Goal: Task Accomplishment & Management: Complete application form

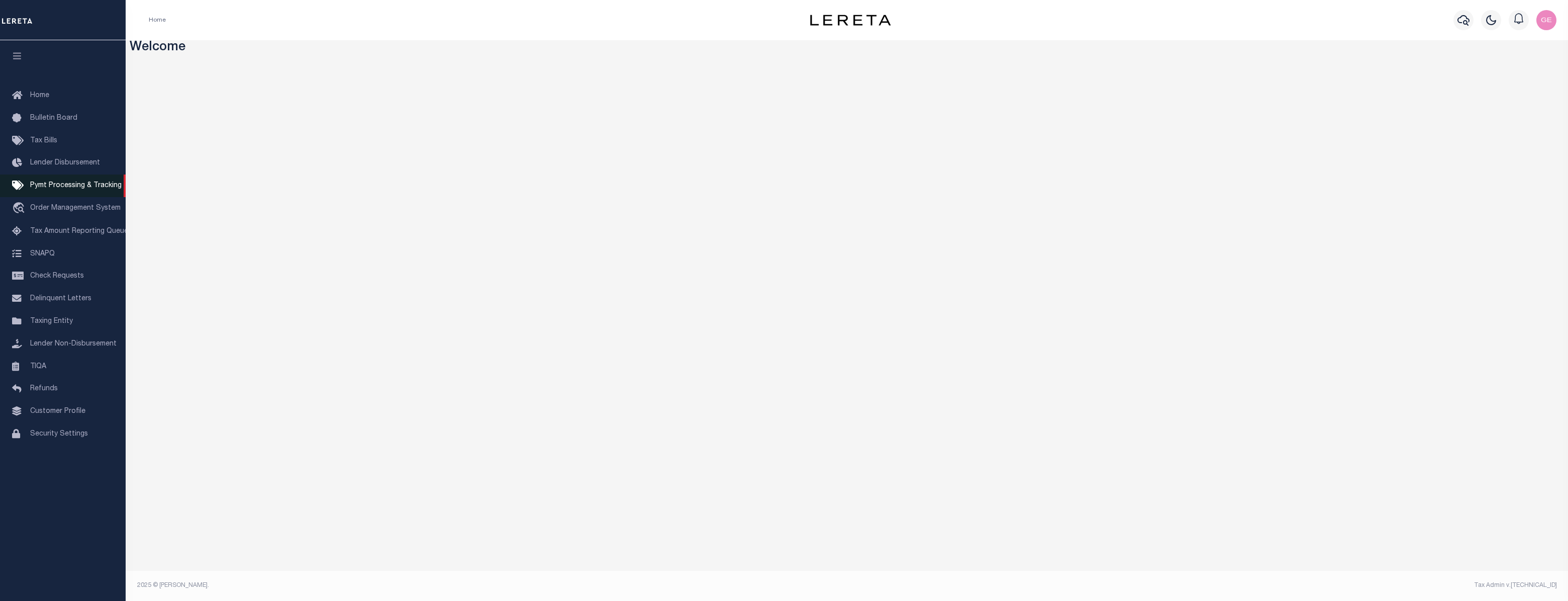
click at [28, 182] on link "Pymt Processing & Tracking" at bounding box center [63, 185] width 125 height 23
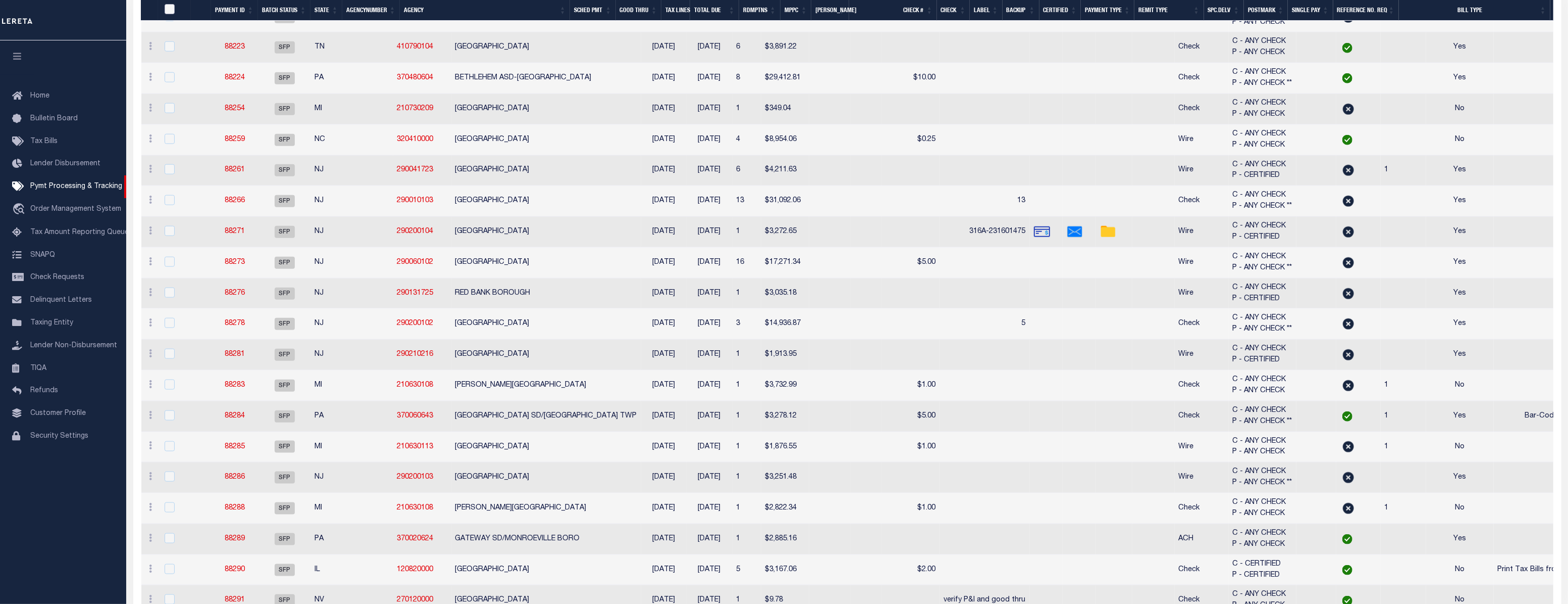
click at [172, 9] on input "PayeePmtBatchStatus" at bounding box center [169, 9] width 10 height 10
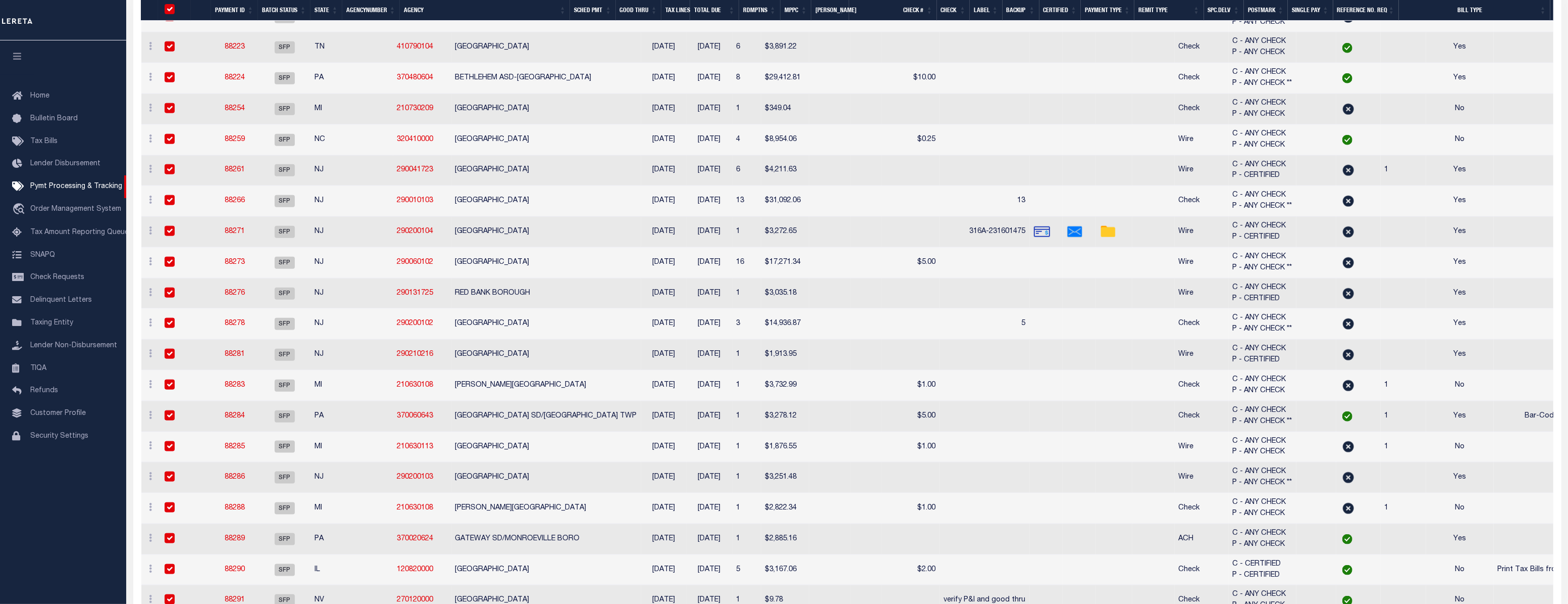
checkbox input "true"
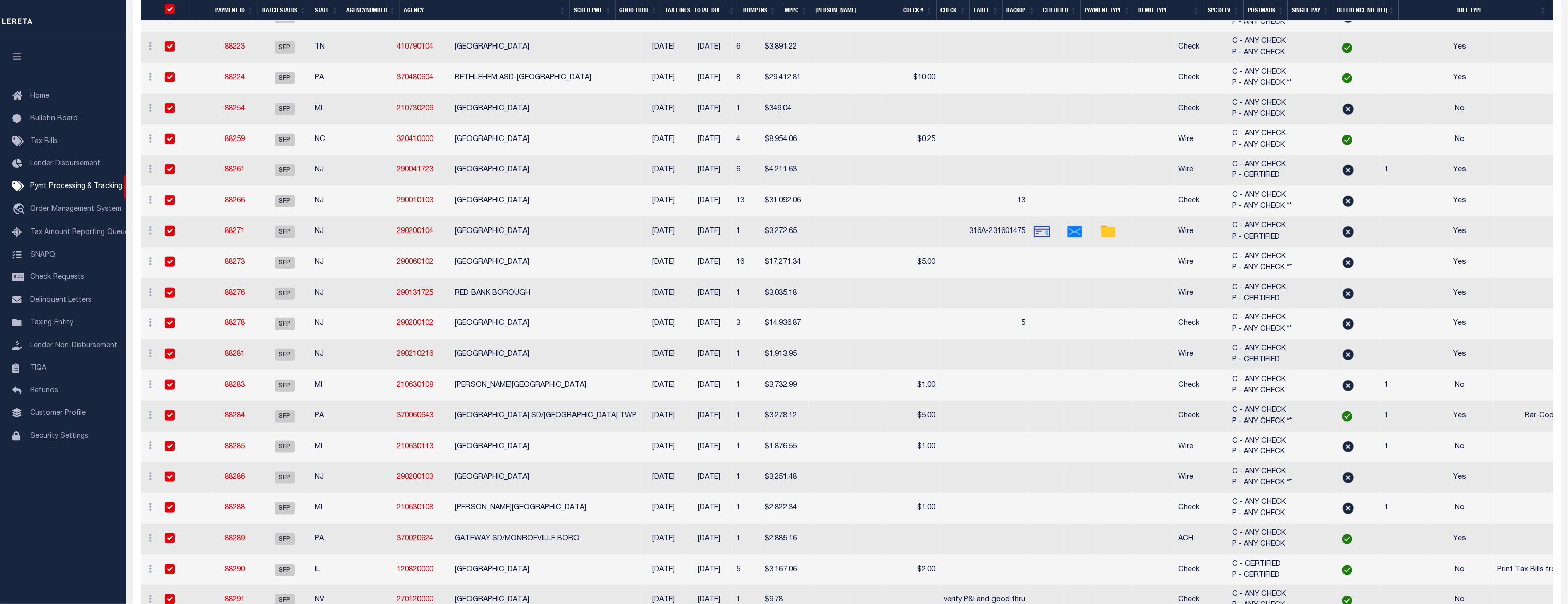
checkbox input "true"
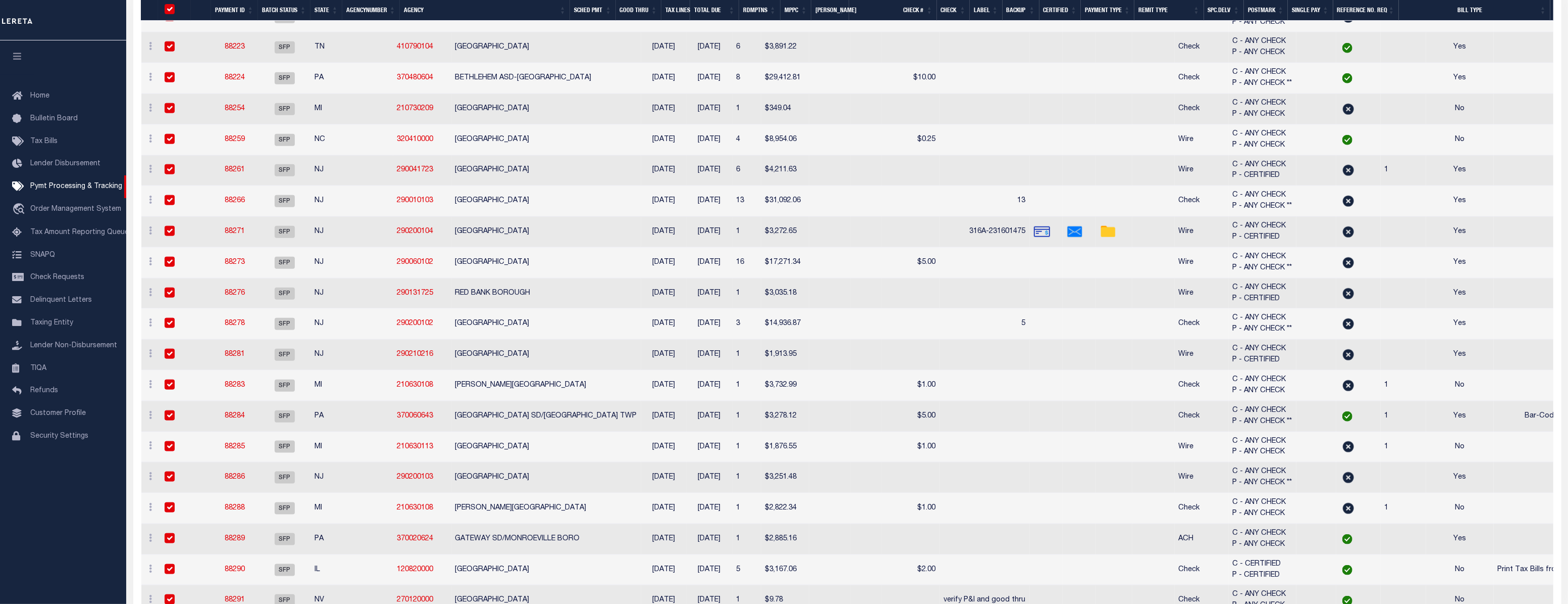
checkbox input "true"
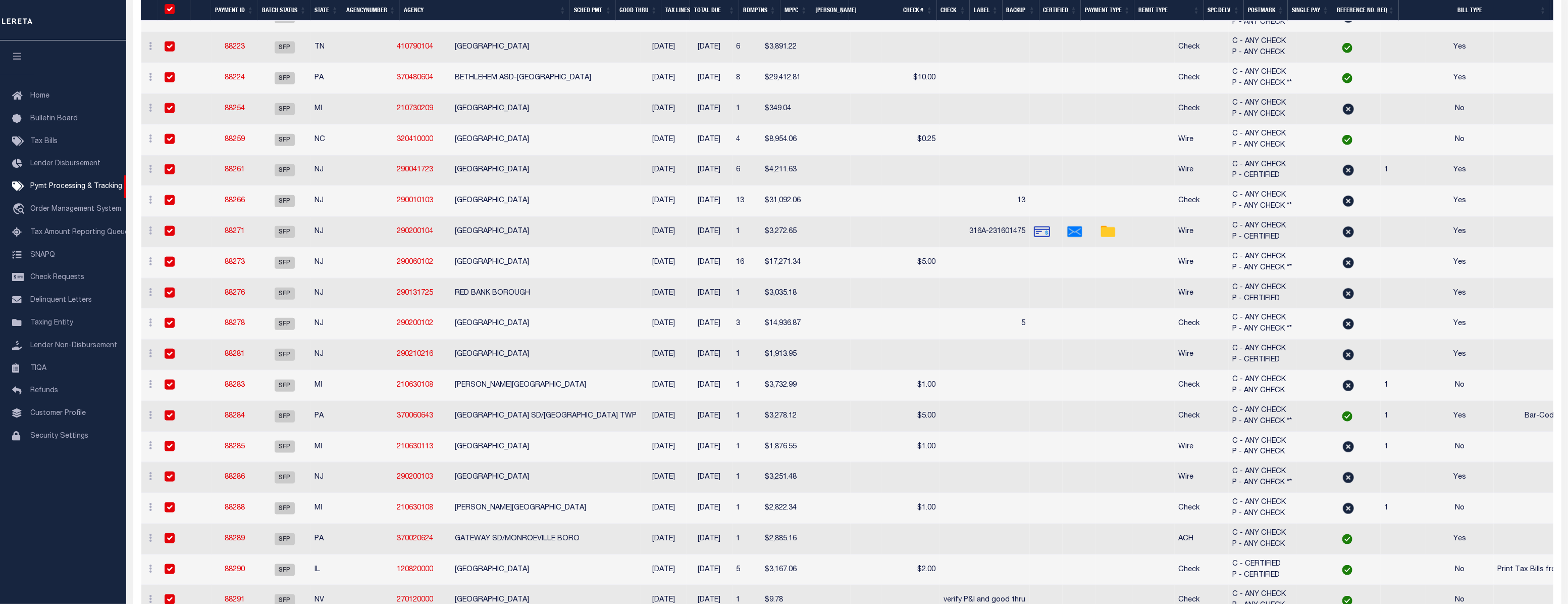
checkbox input "true"
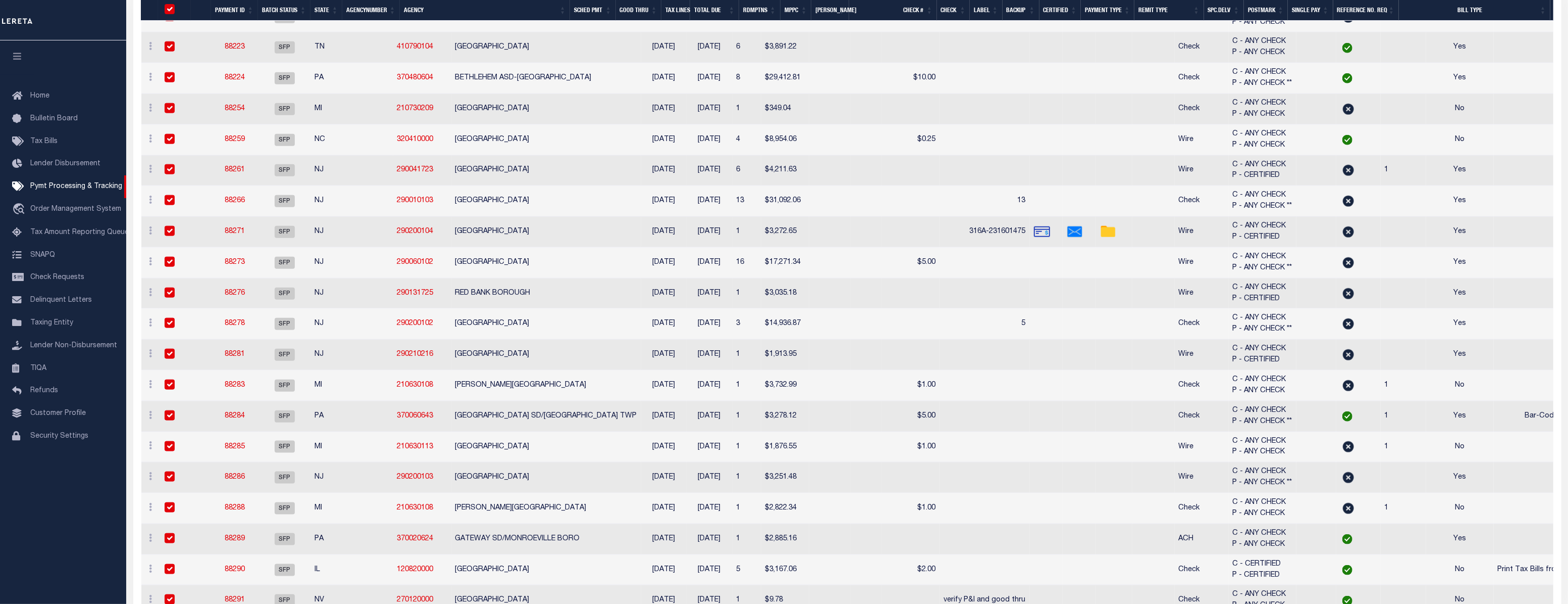
checkbox input "true"
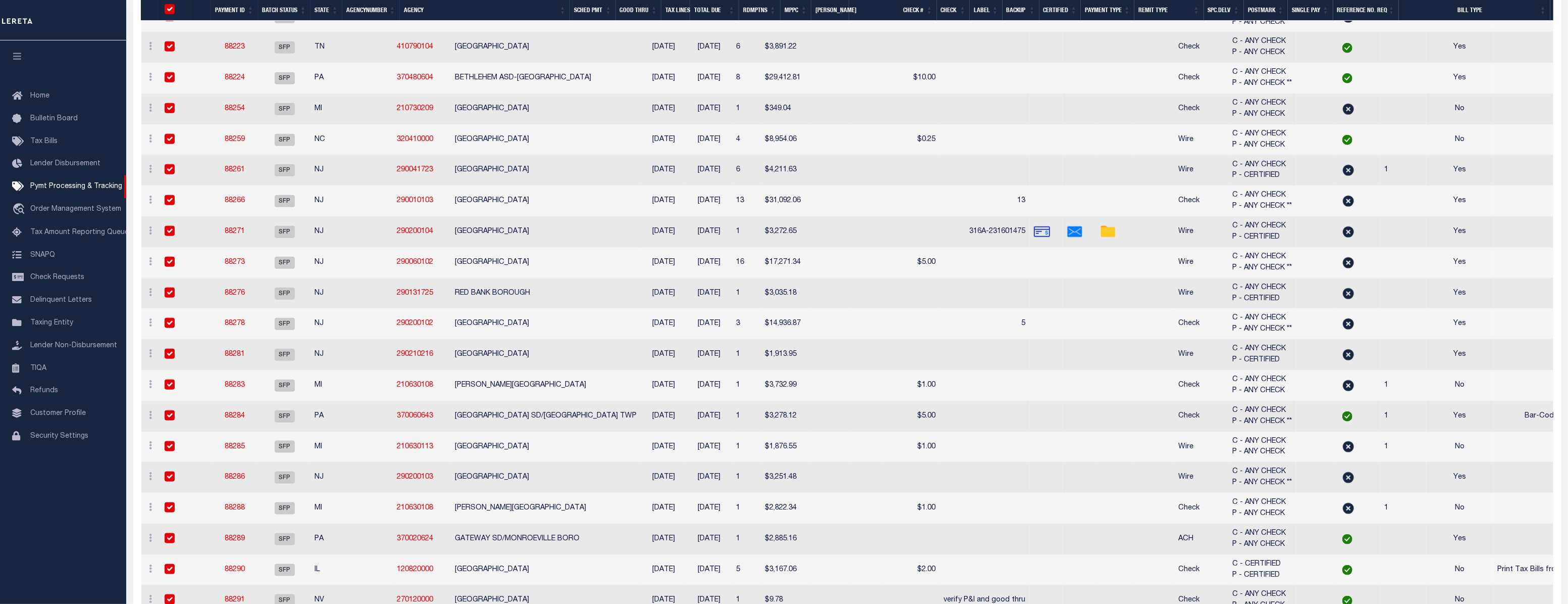
checkbox input "true"
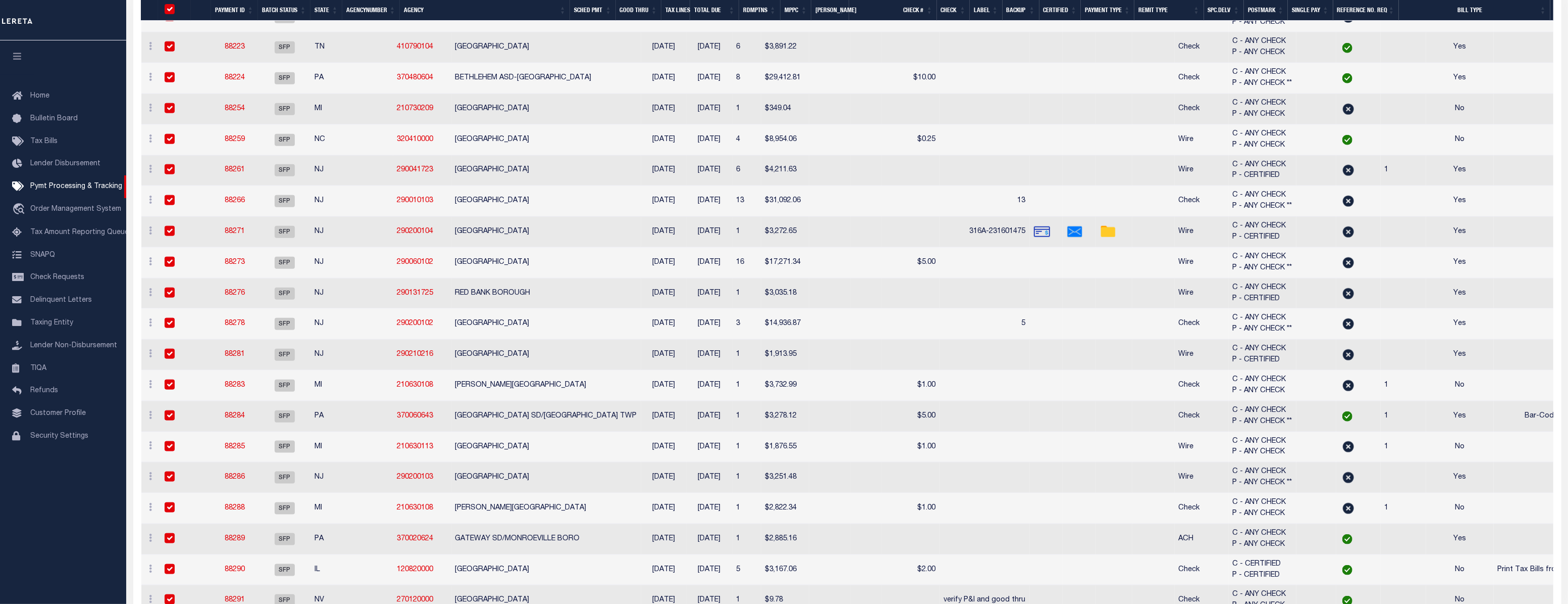
checkbox input "true"
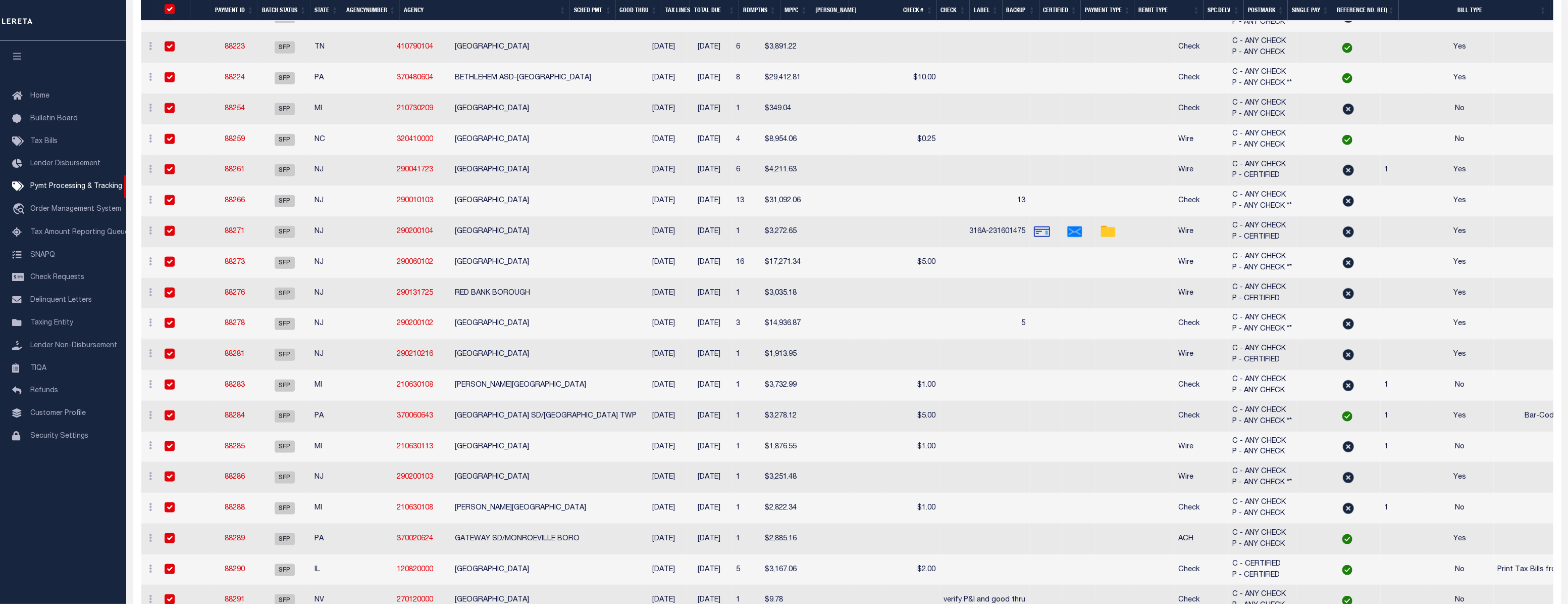
checkbox input "true"
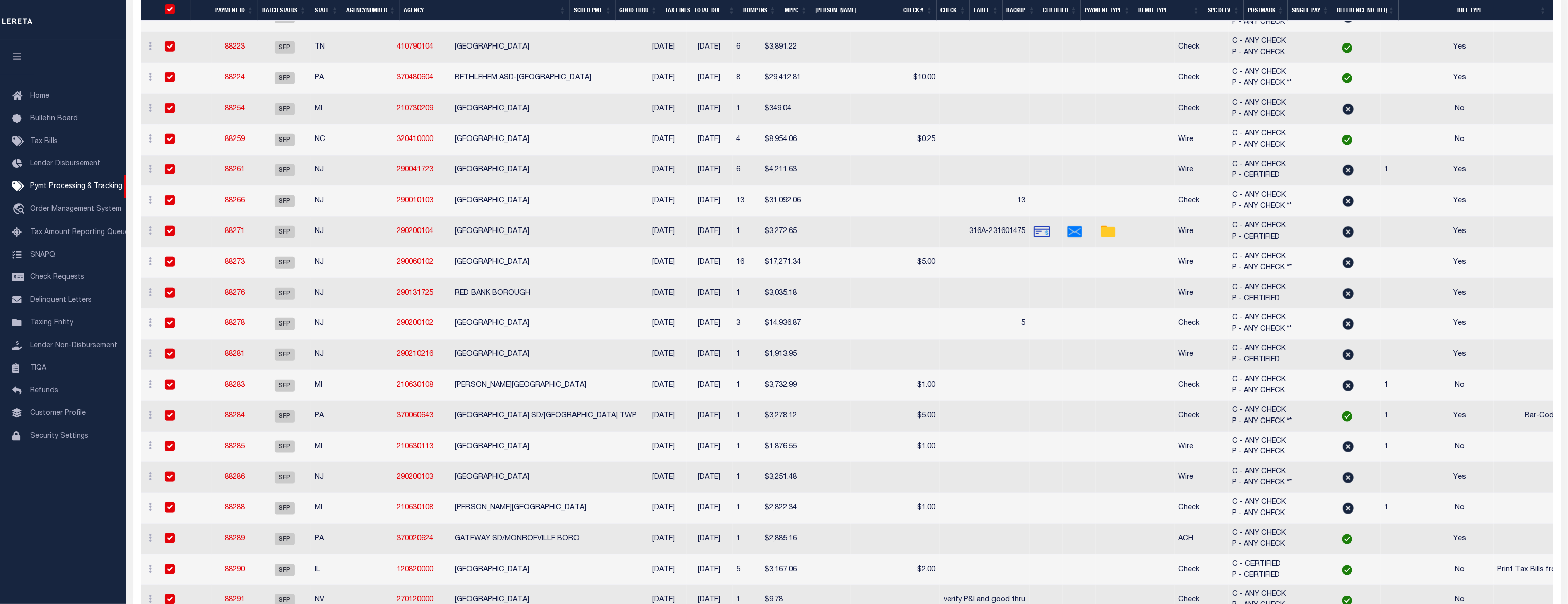
checkbox input "true"
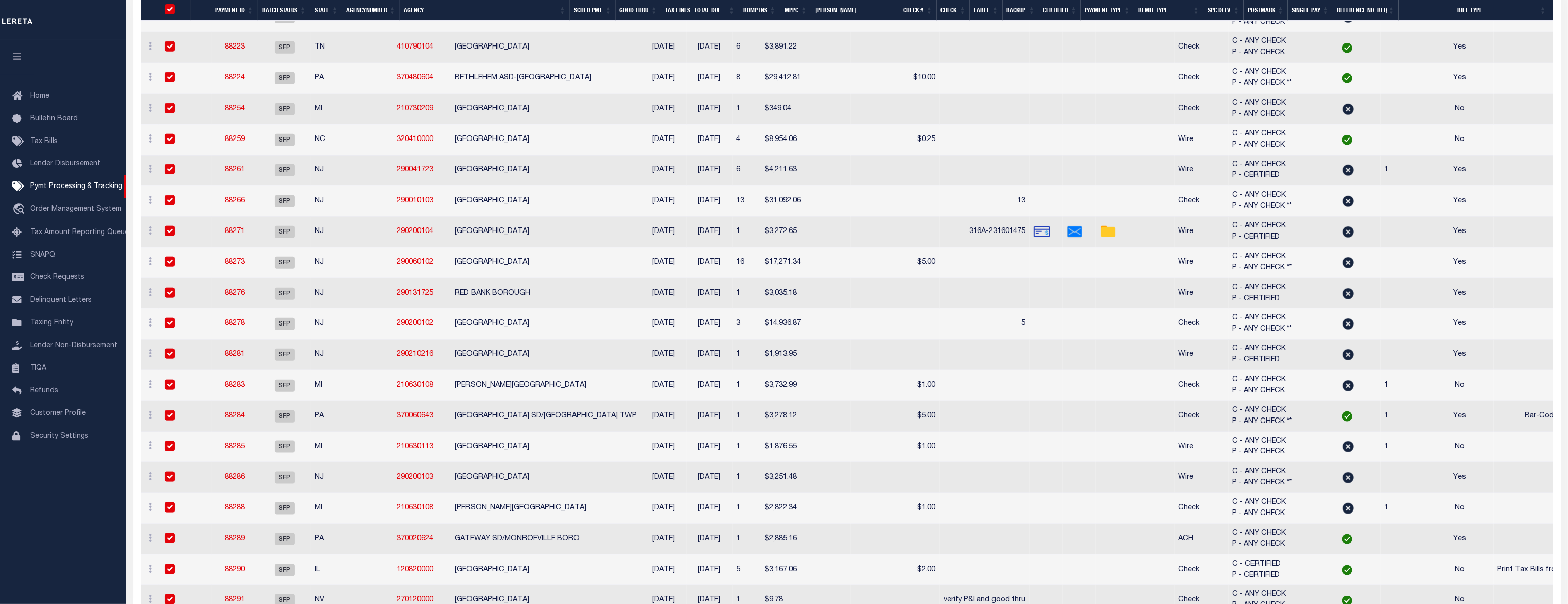
checkbox input "true"
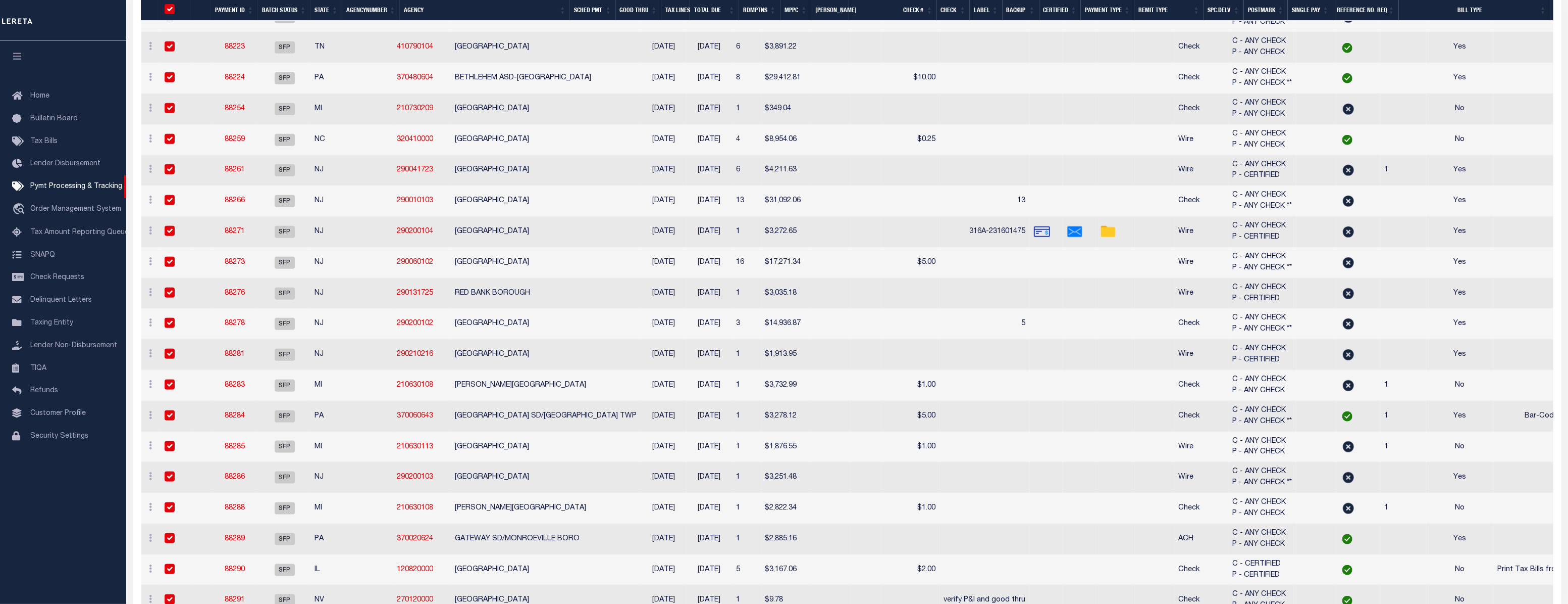
checkbox input "true"
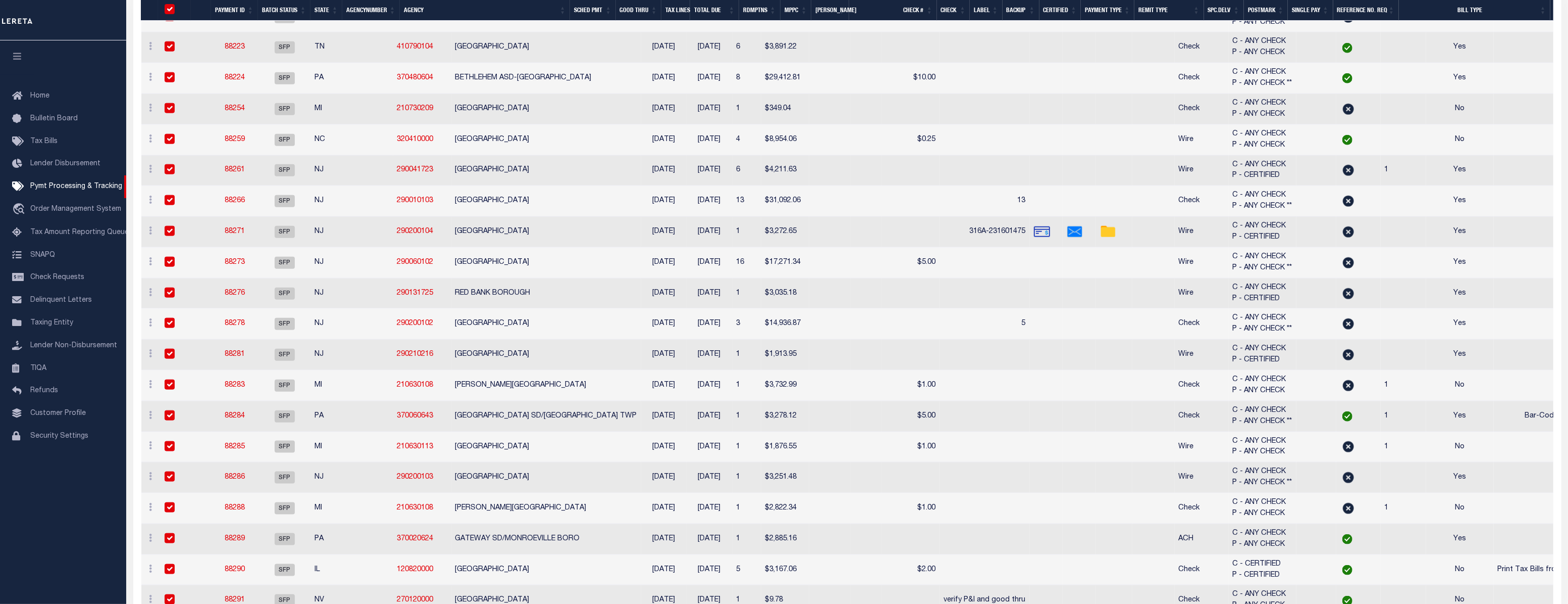
checkbox input "true"
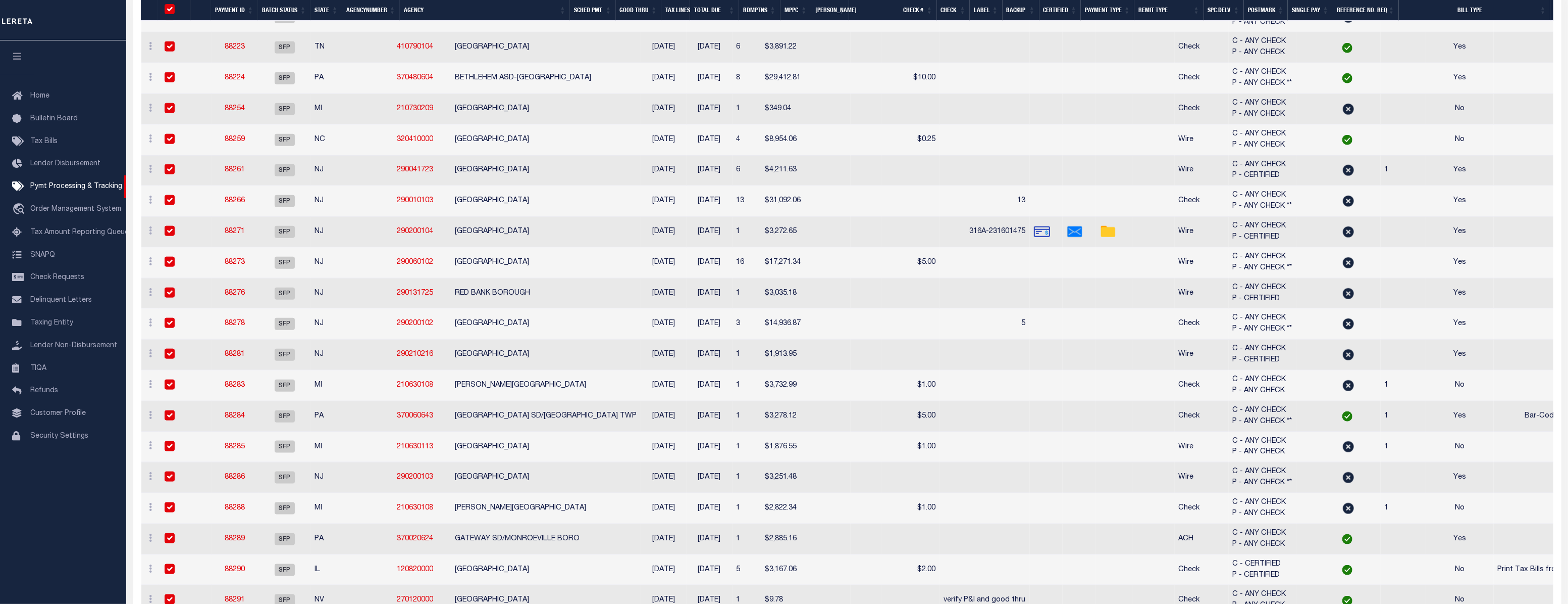
checkbox input "true"
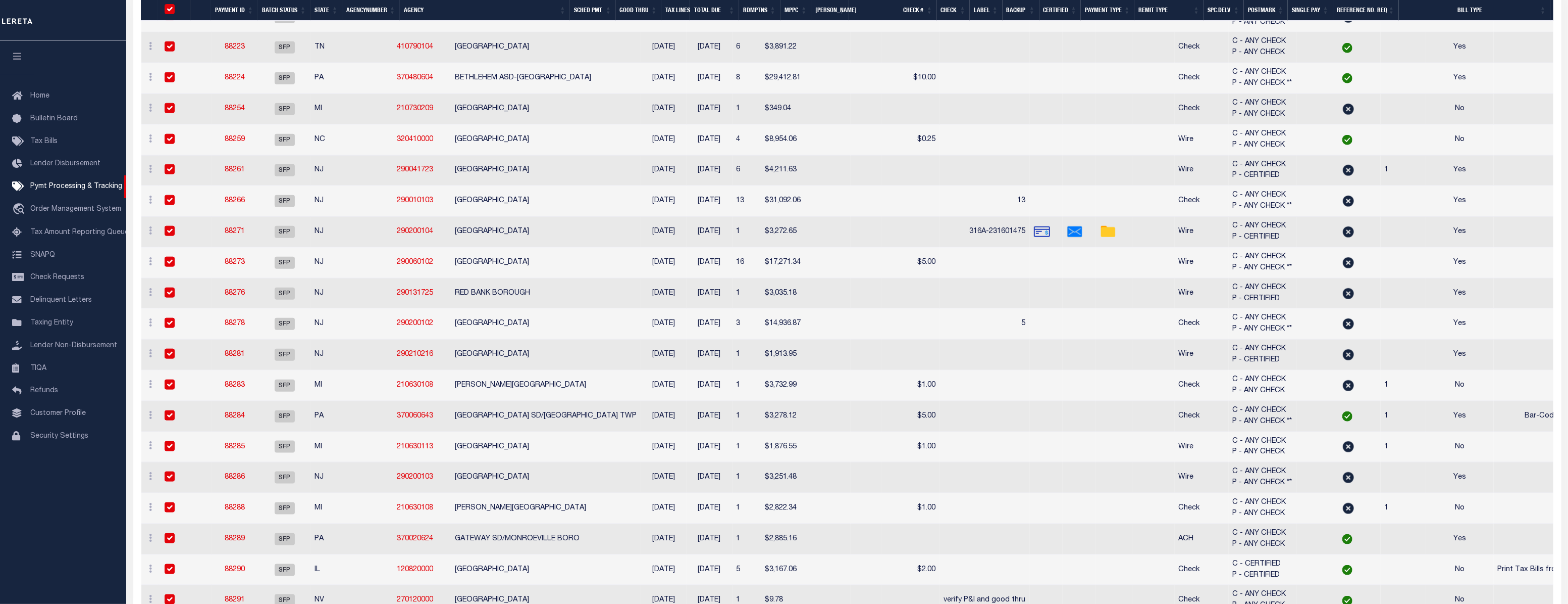
checkbox input "true"
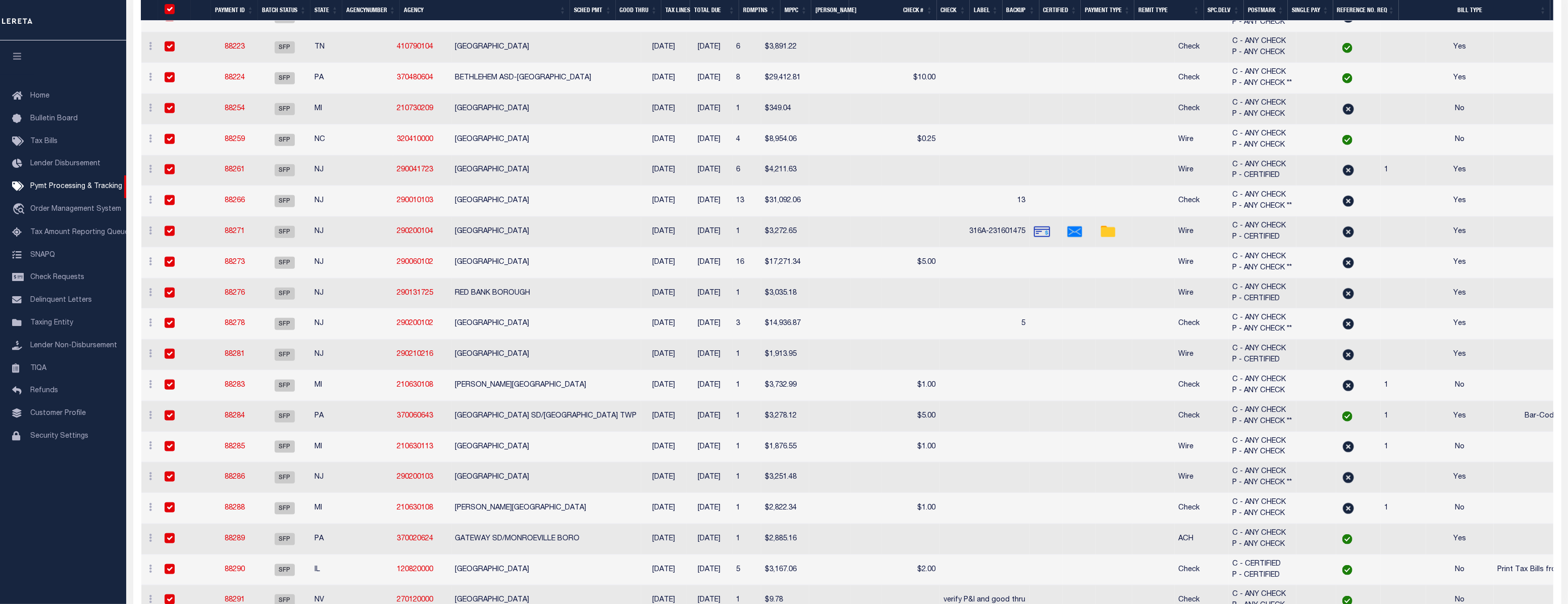
checkbox input "true"
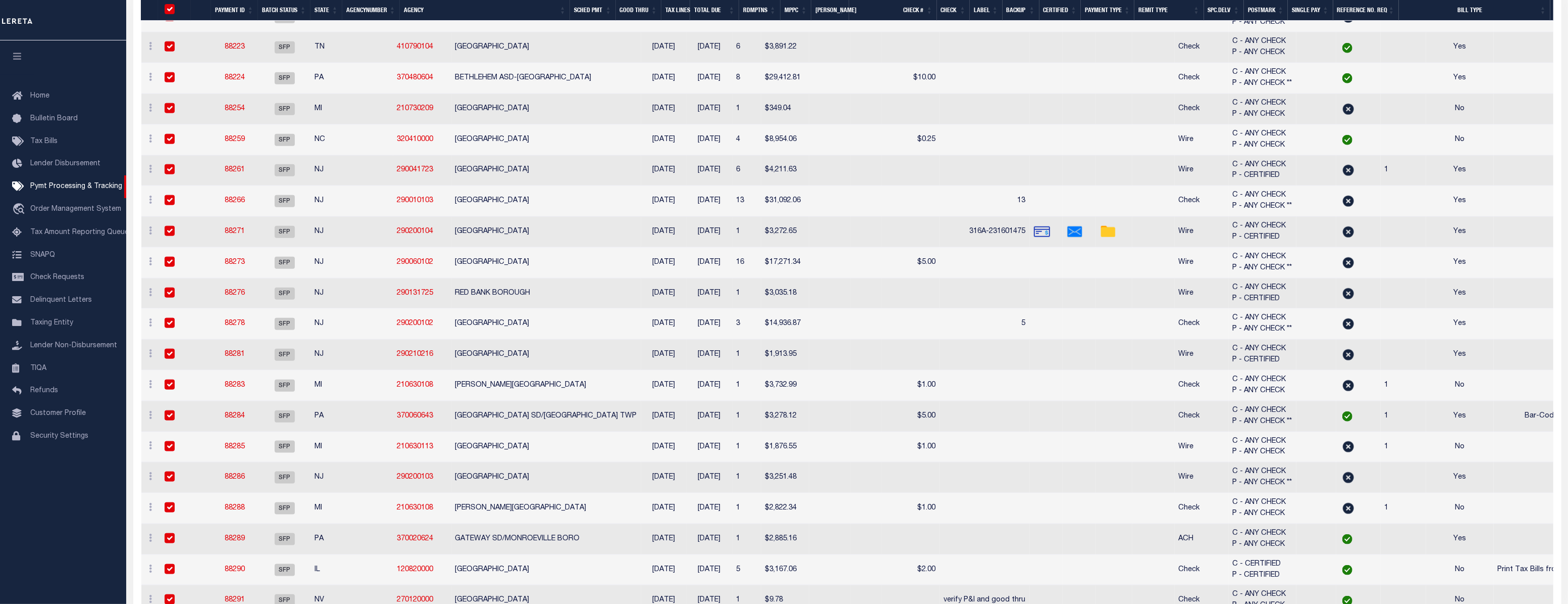
checkbox input "true"
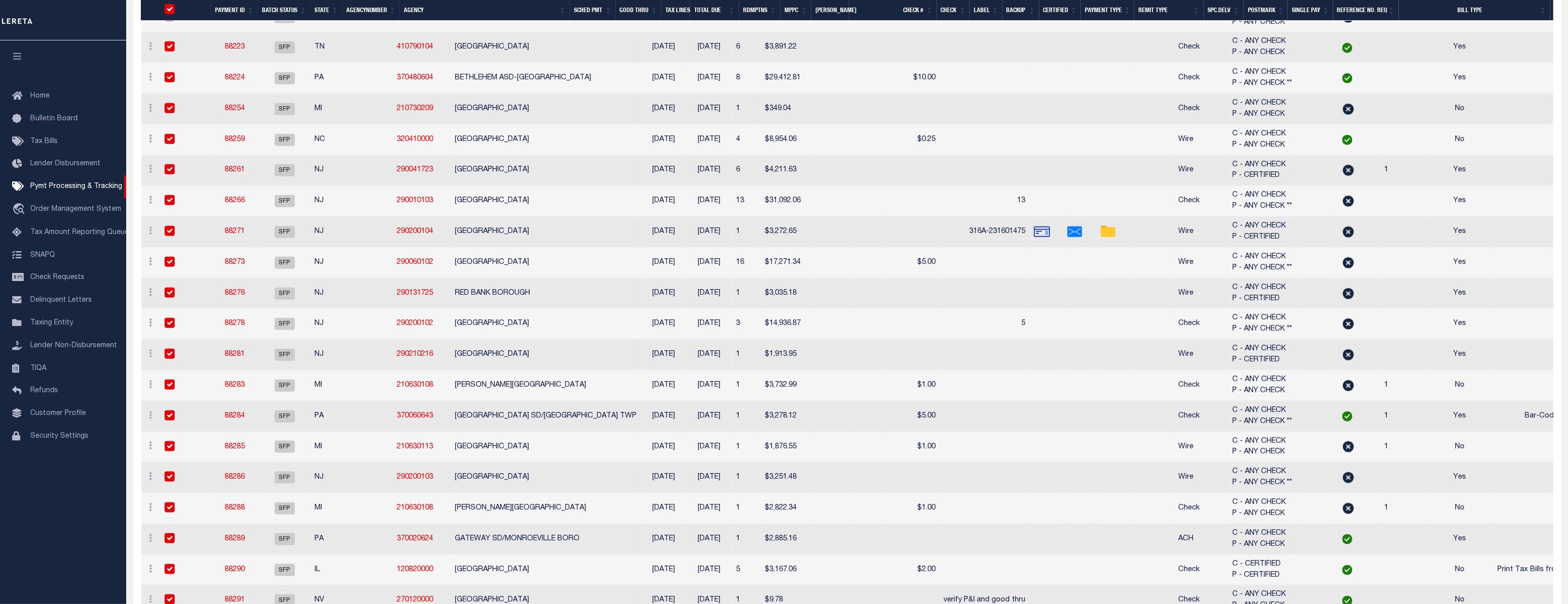
checkbox input "true"
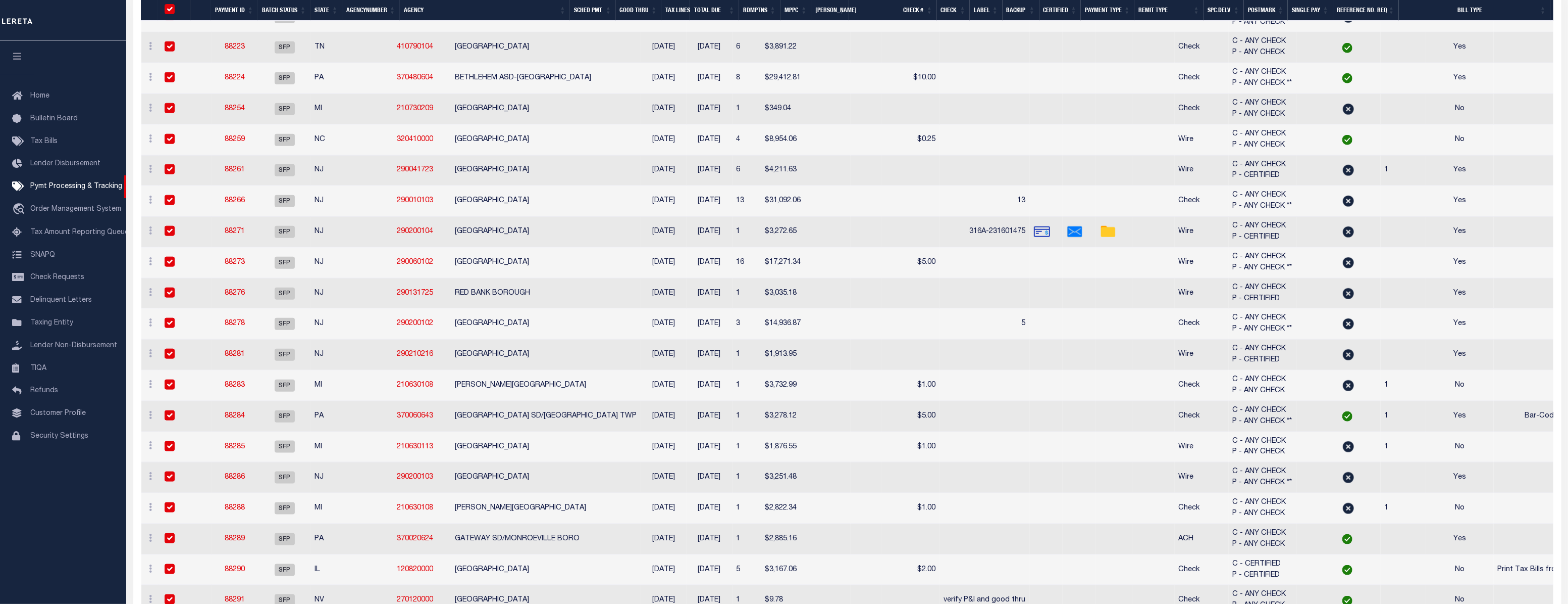
checkbox input "true"
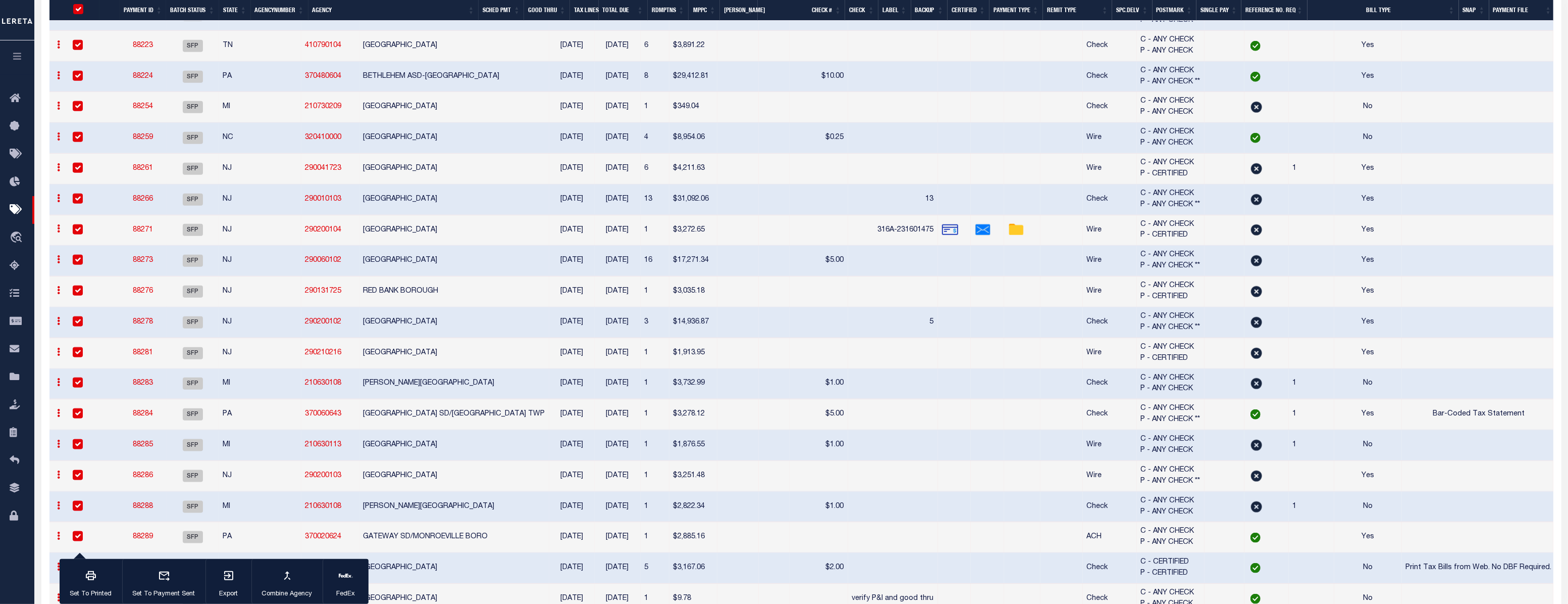
click at [172, 9] on th "Batch Status" at bounding box center [193, 10] width 53 height 21
click at [76, 12] on input "PayeePmtBatchStatus" at bounding box center [78, 9] width 10 height 10
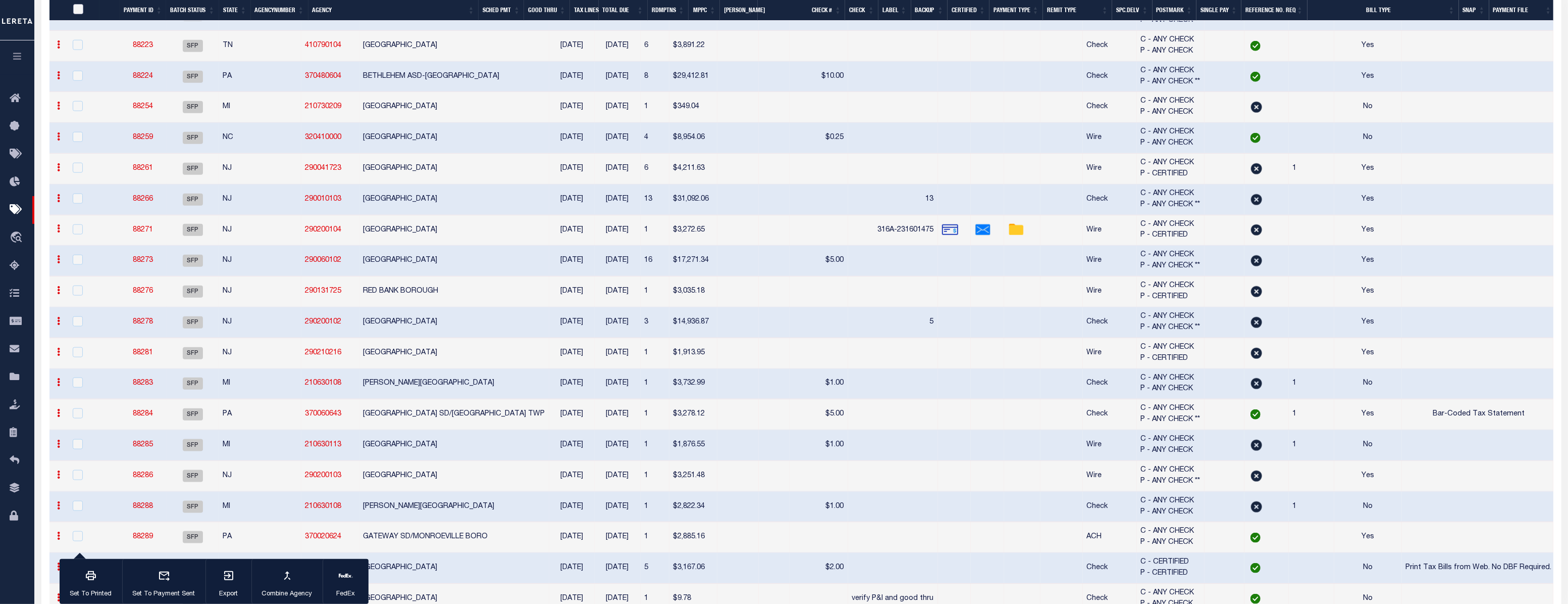
checkbox input "false"
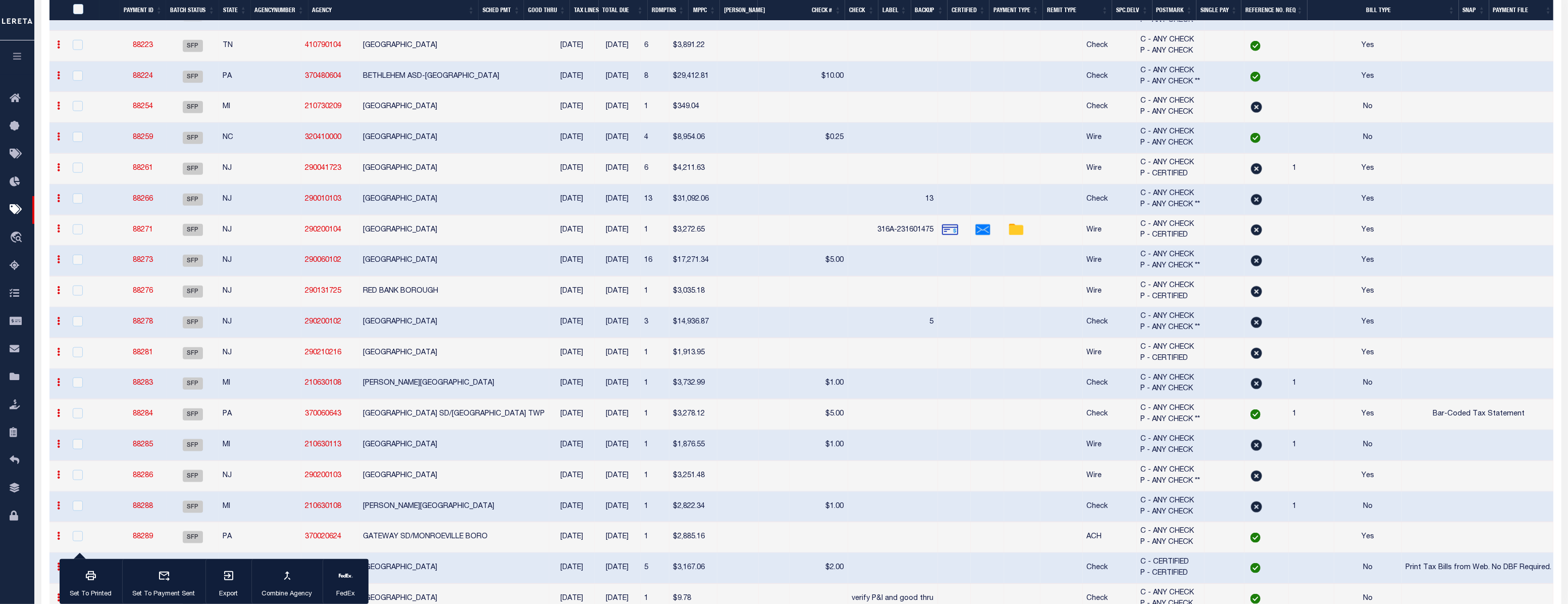
checkbox input "false"
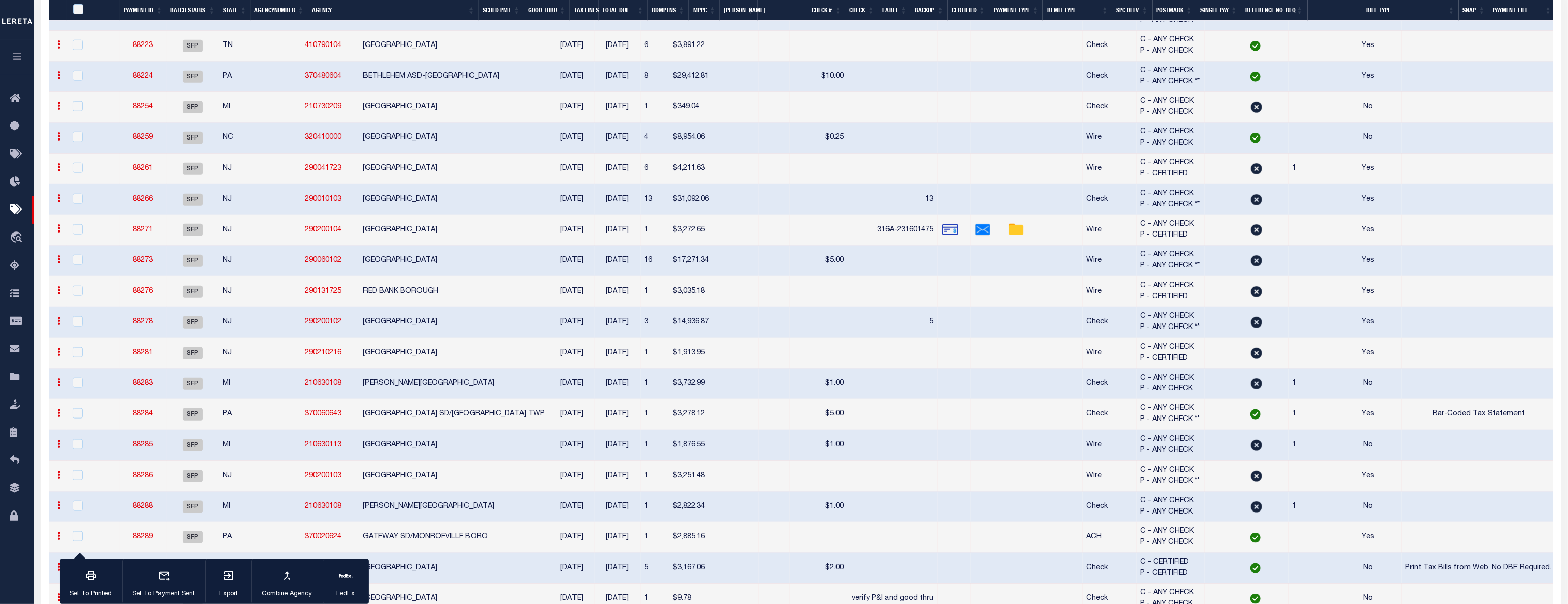
checkbox input "false"
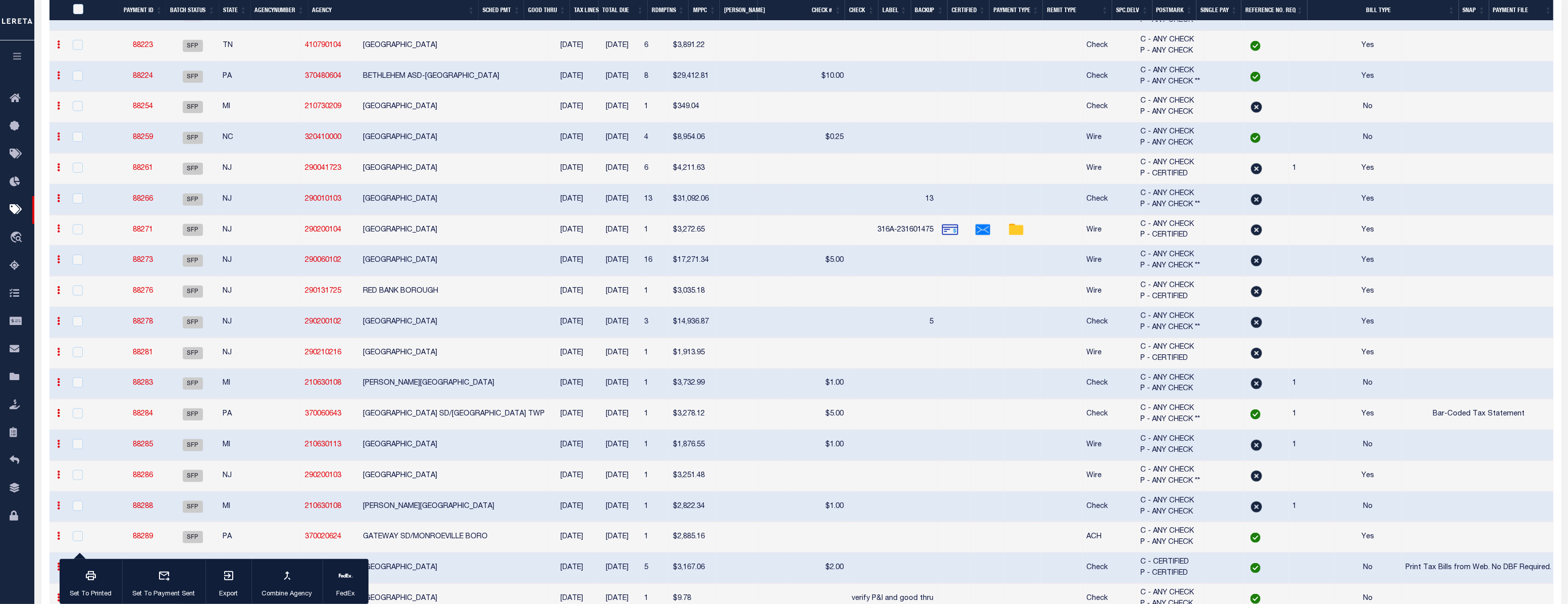
checkbox input "false"
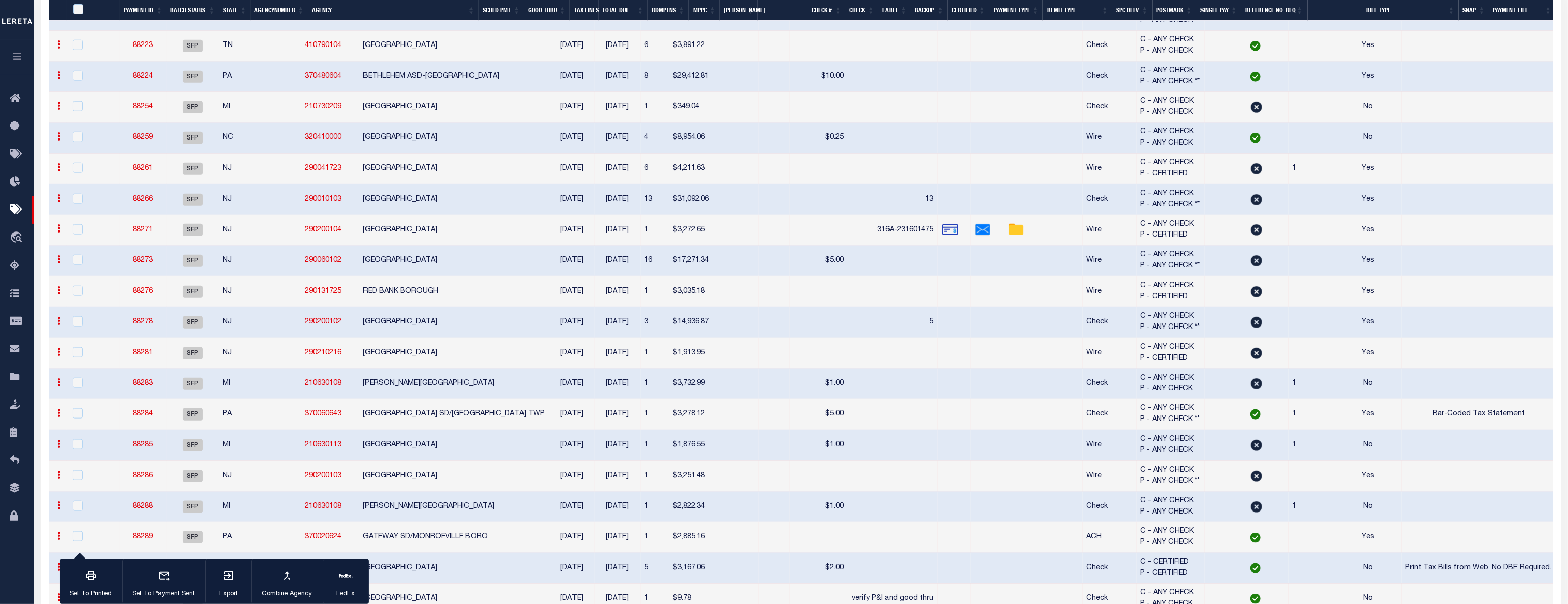
checkbox input "false"
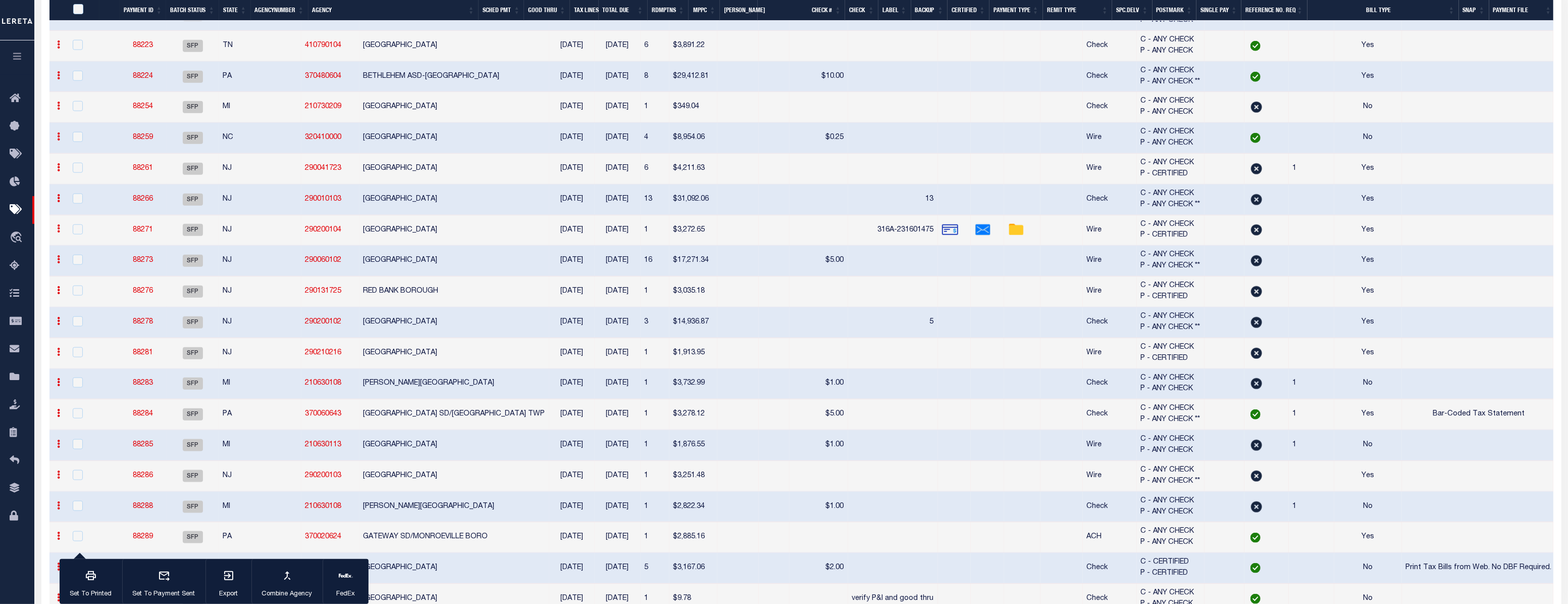
checkbox input "false"
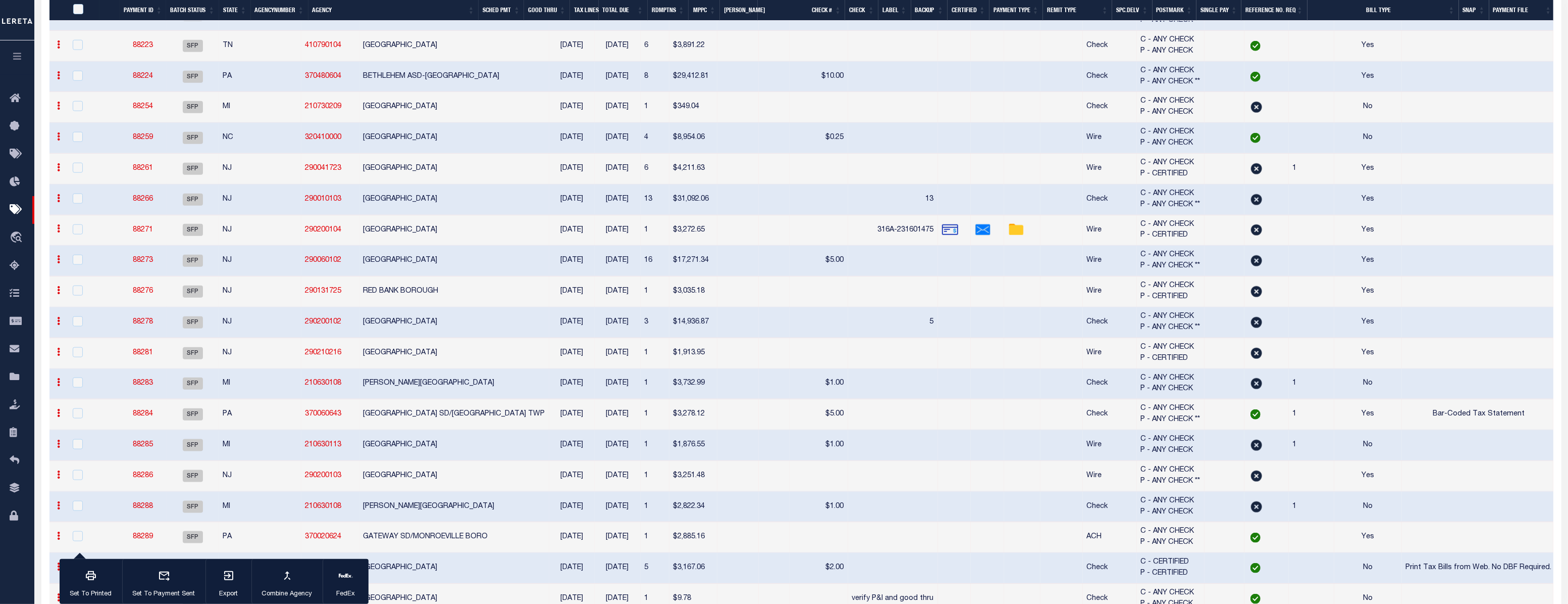
checkbox input "false"
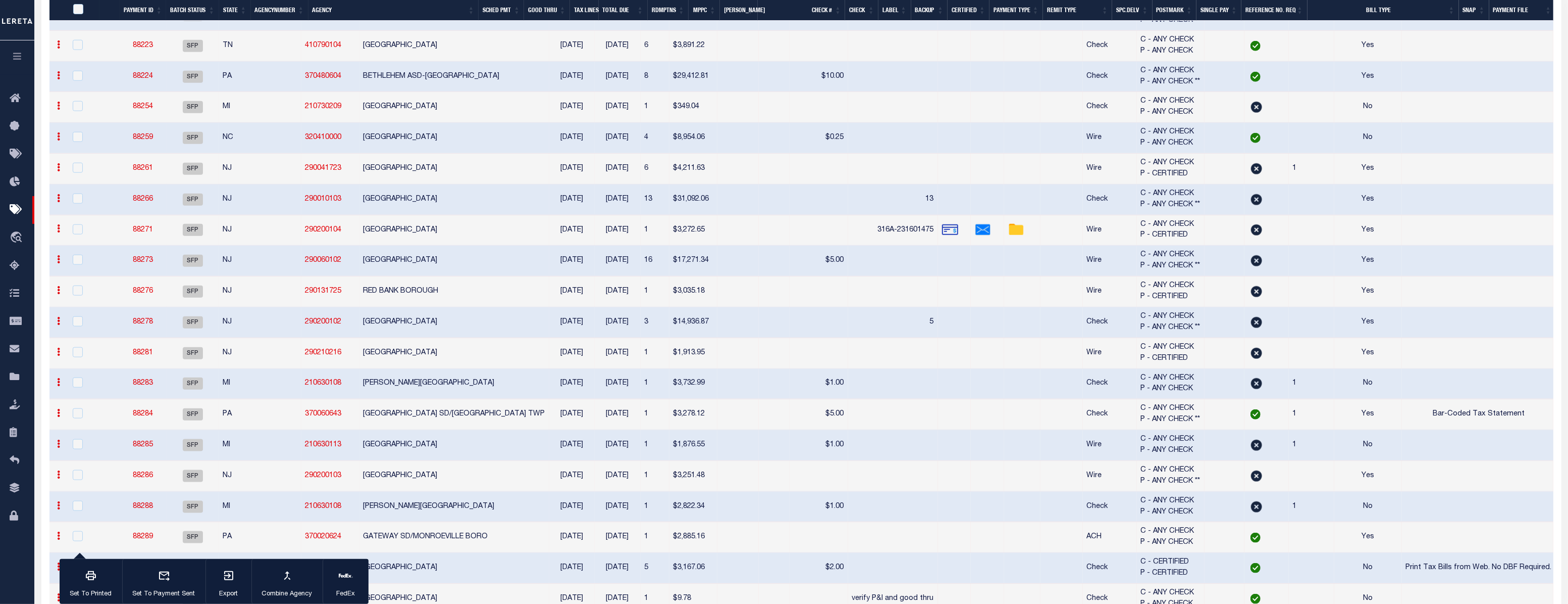
checkbox input "false"
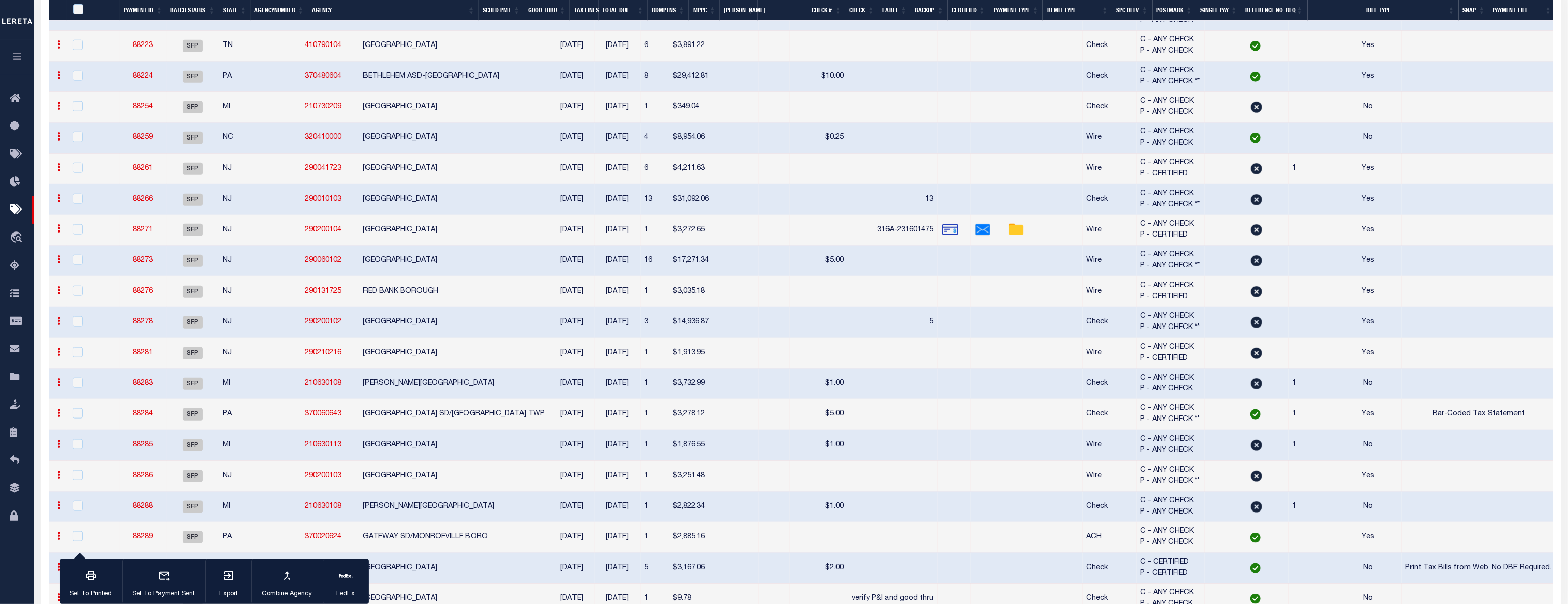
checkbox input "false"
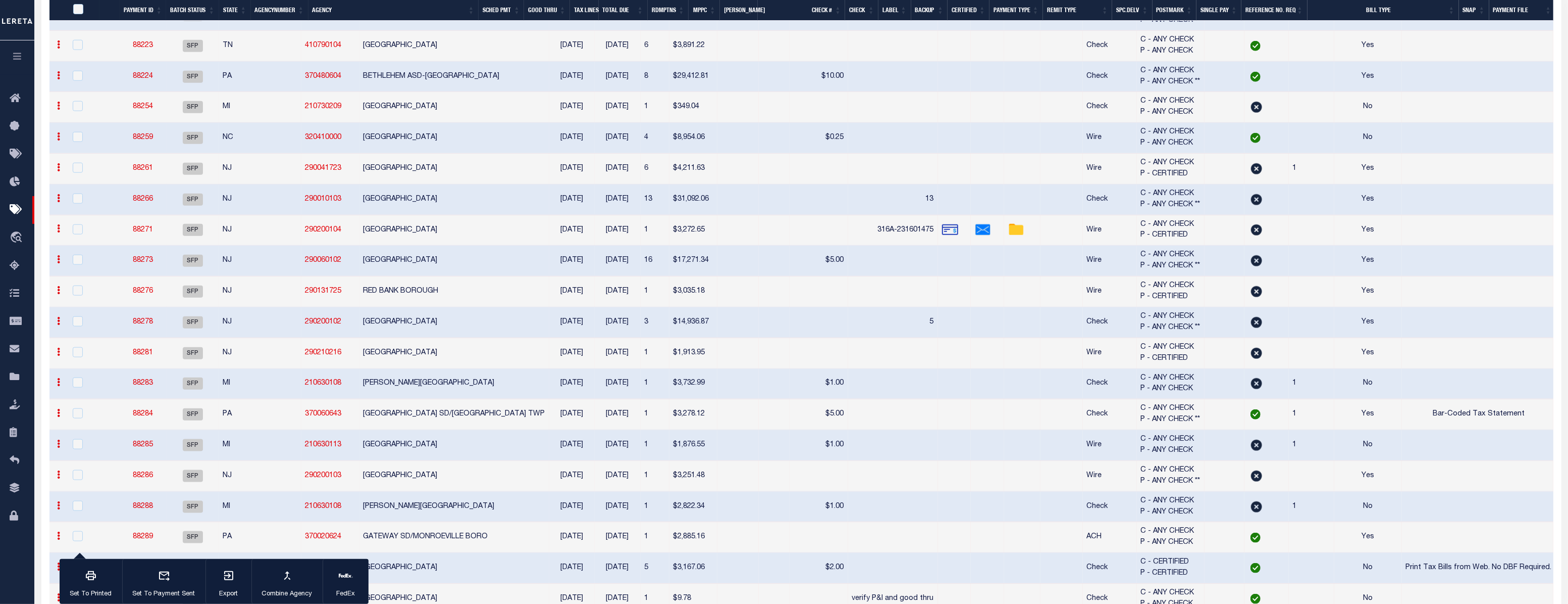
checkbox input "false"
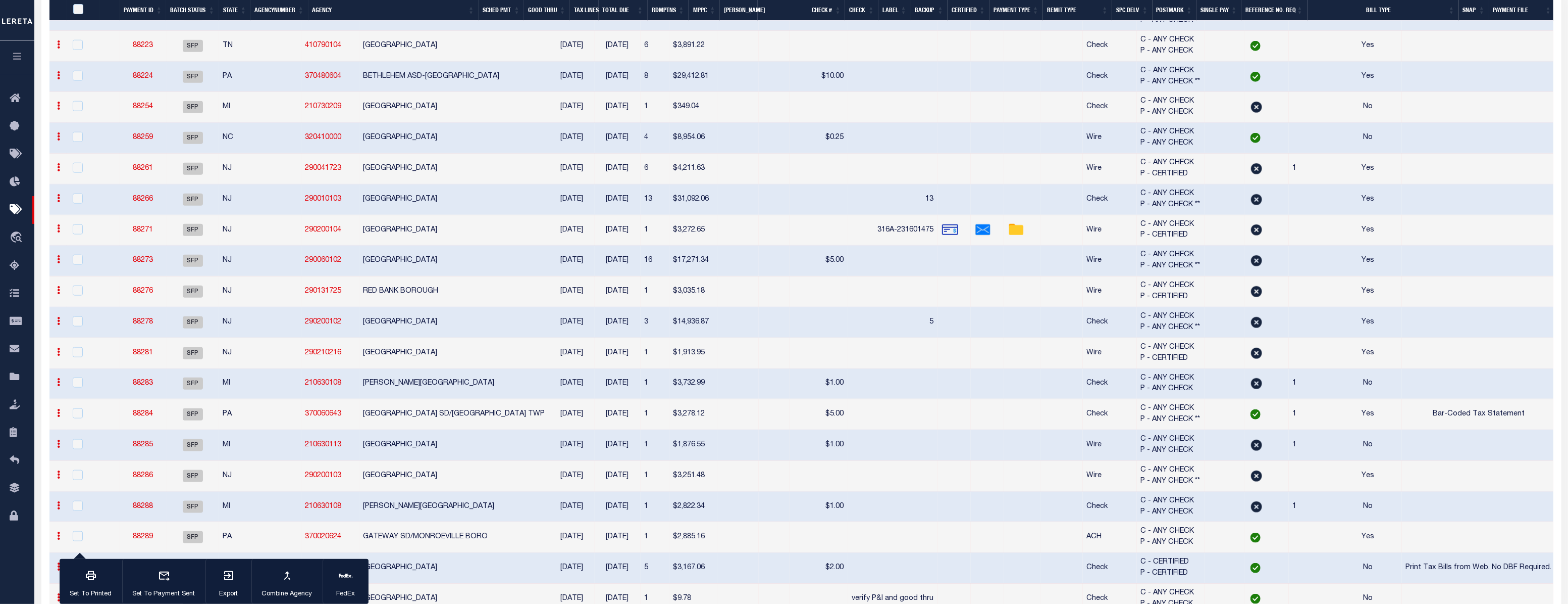
checkbox input "false"
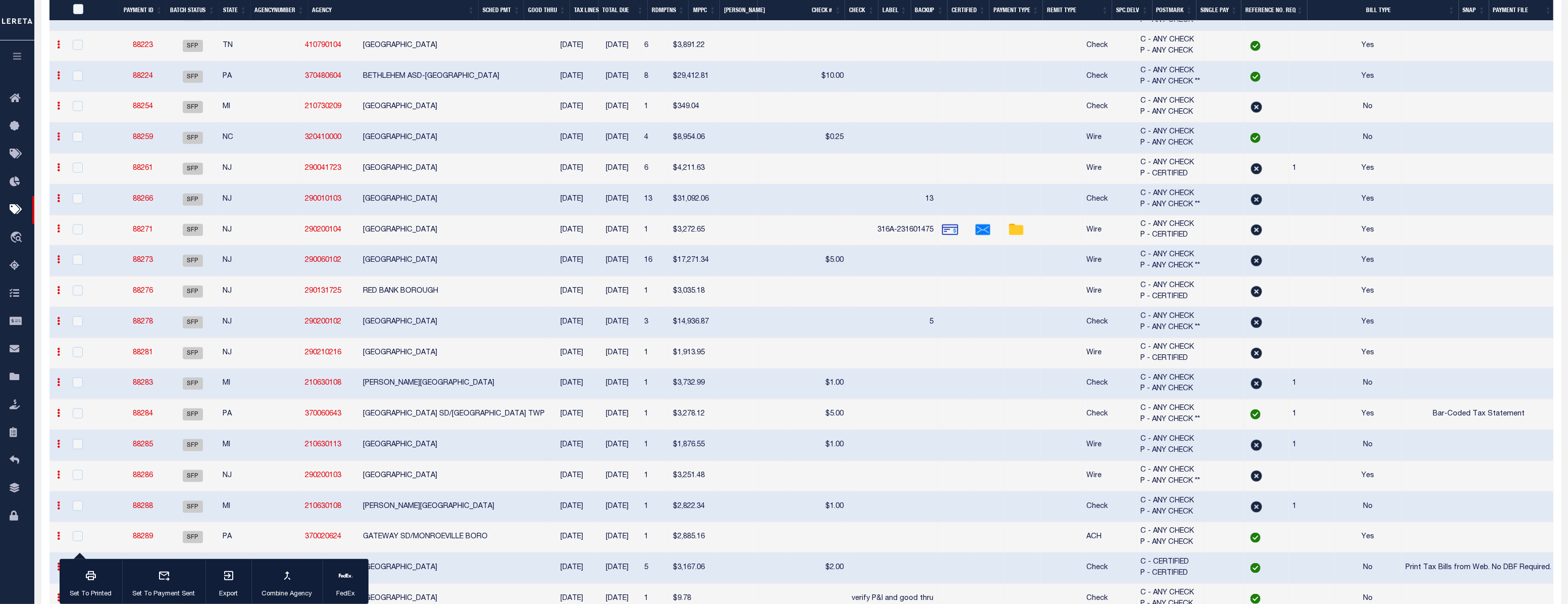
checkbox input "false"
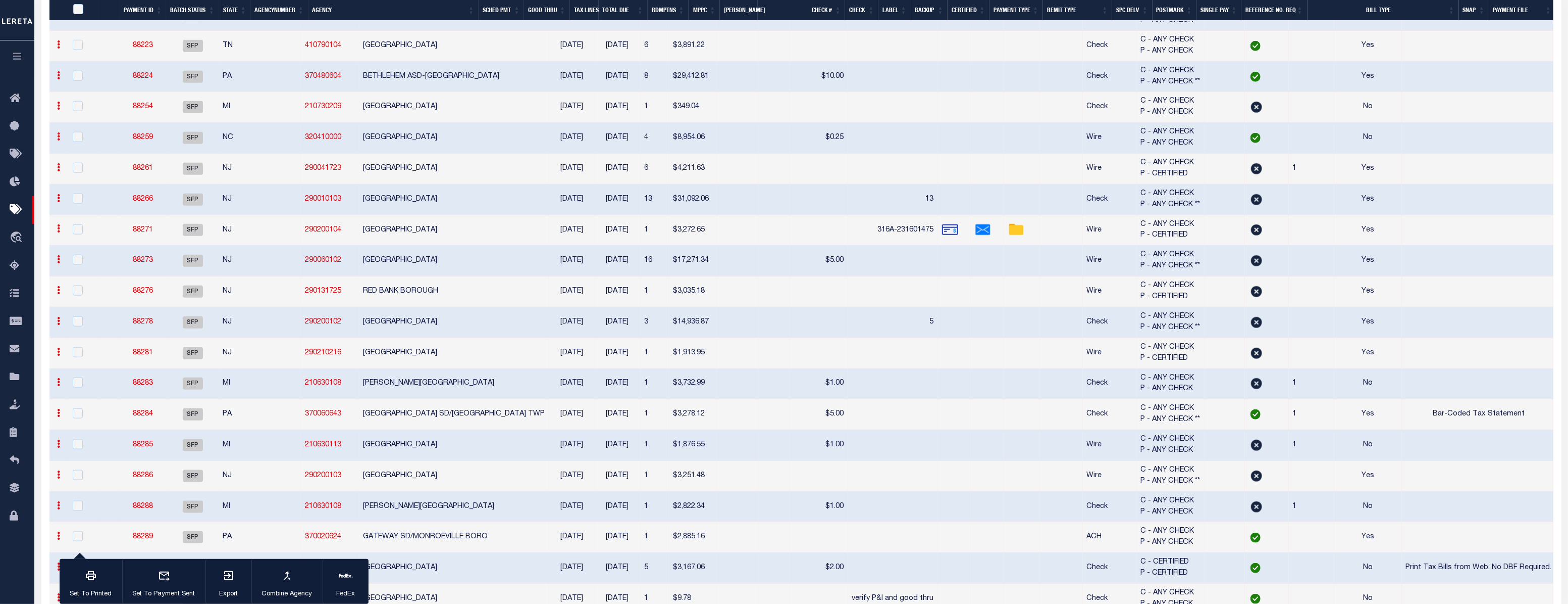
checkbox input "false"
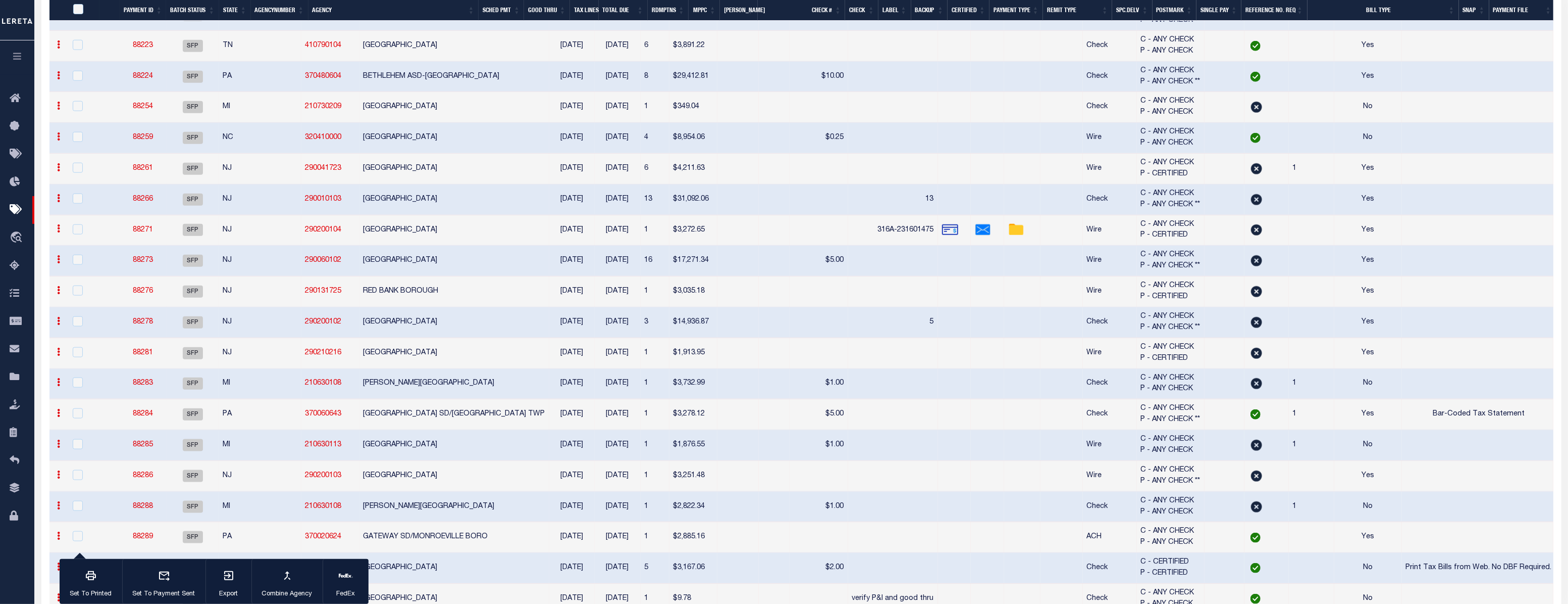
checkbox input "false"
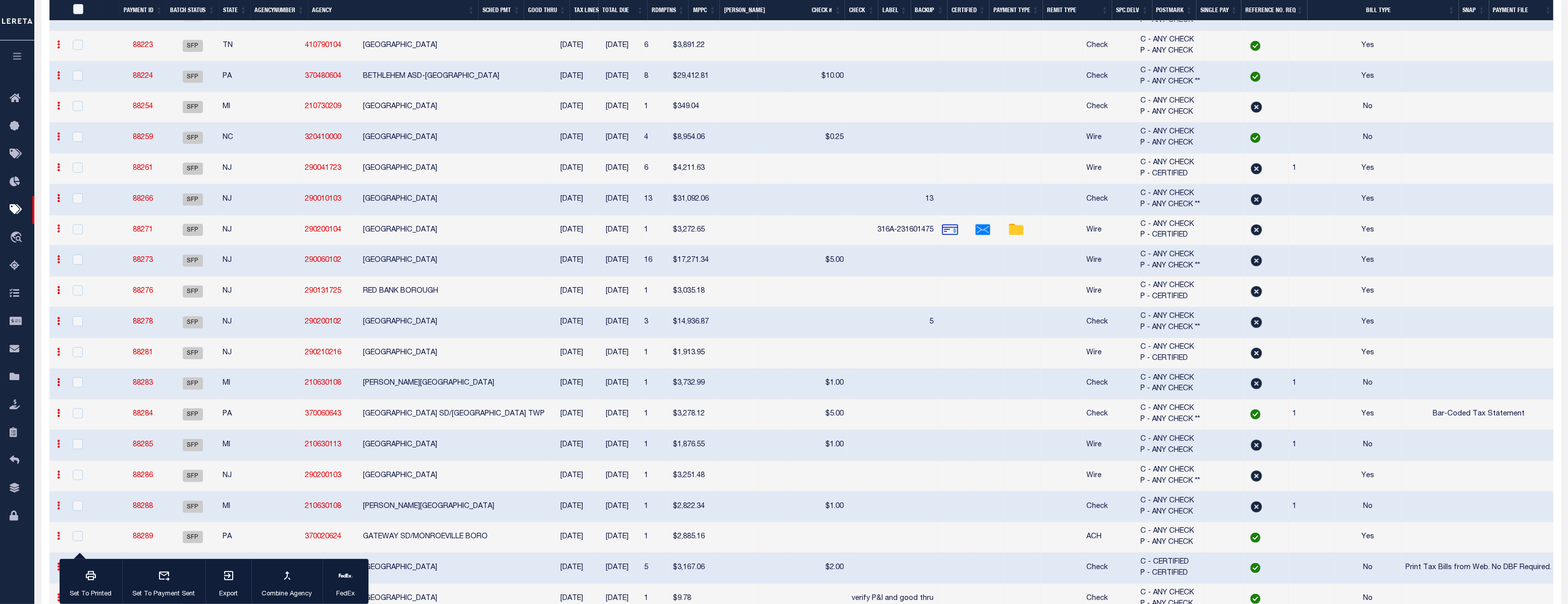
checkbox input "false"
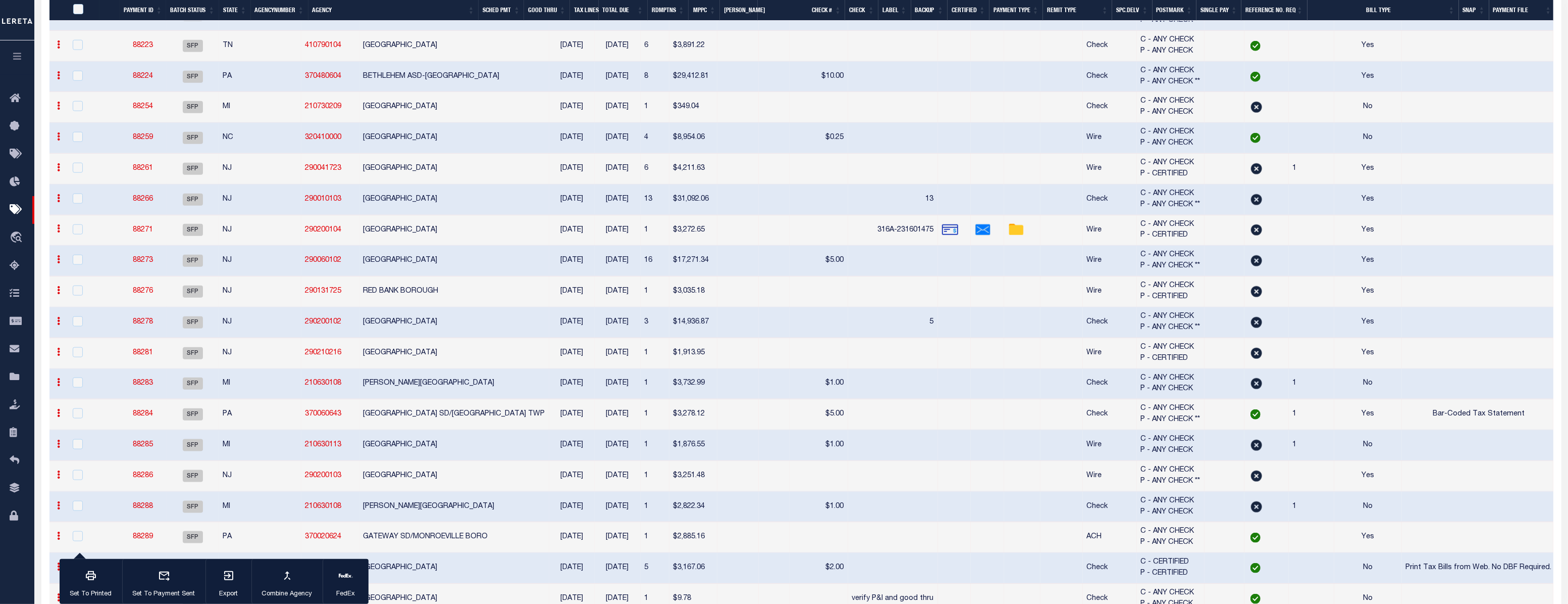
checkbox input "false"
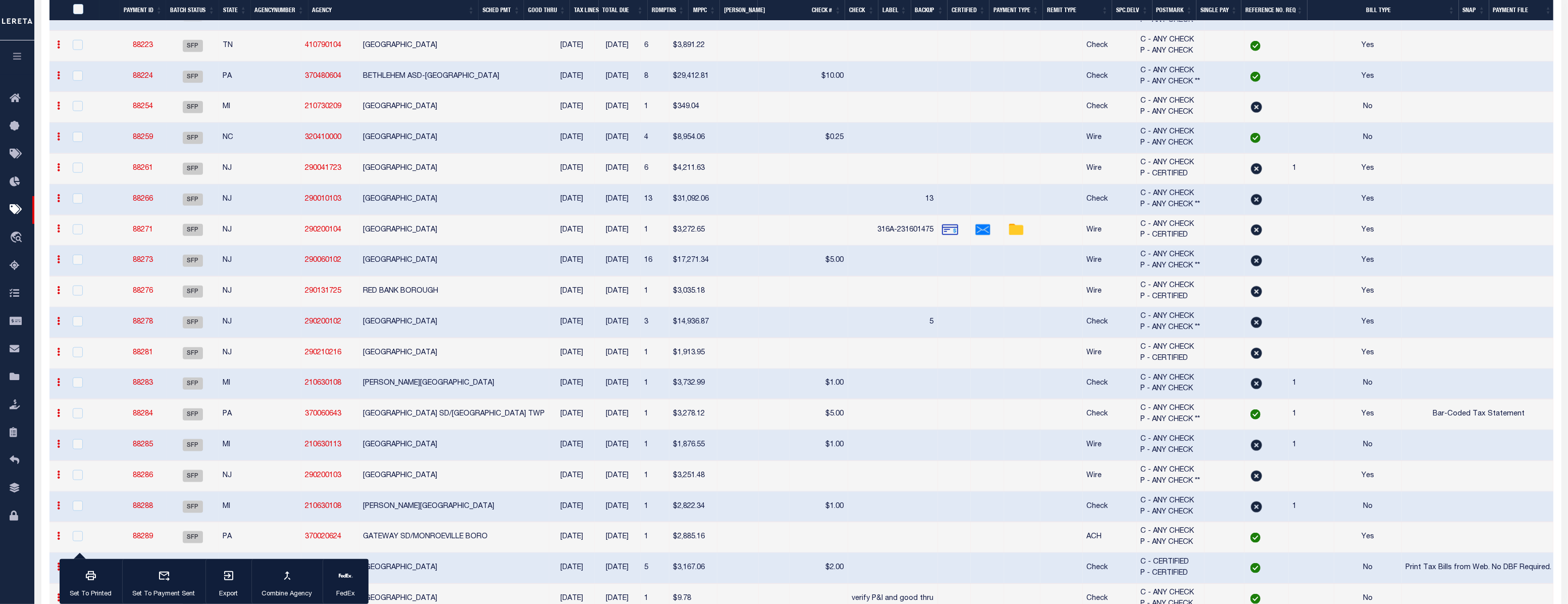
checkbox input "false"
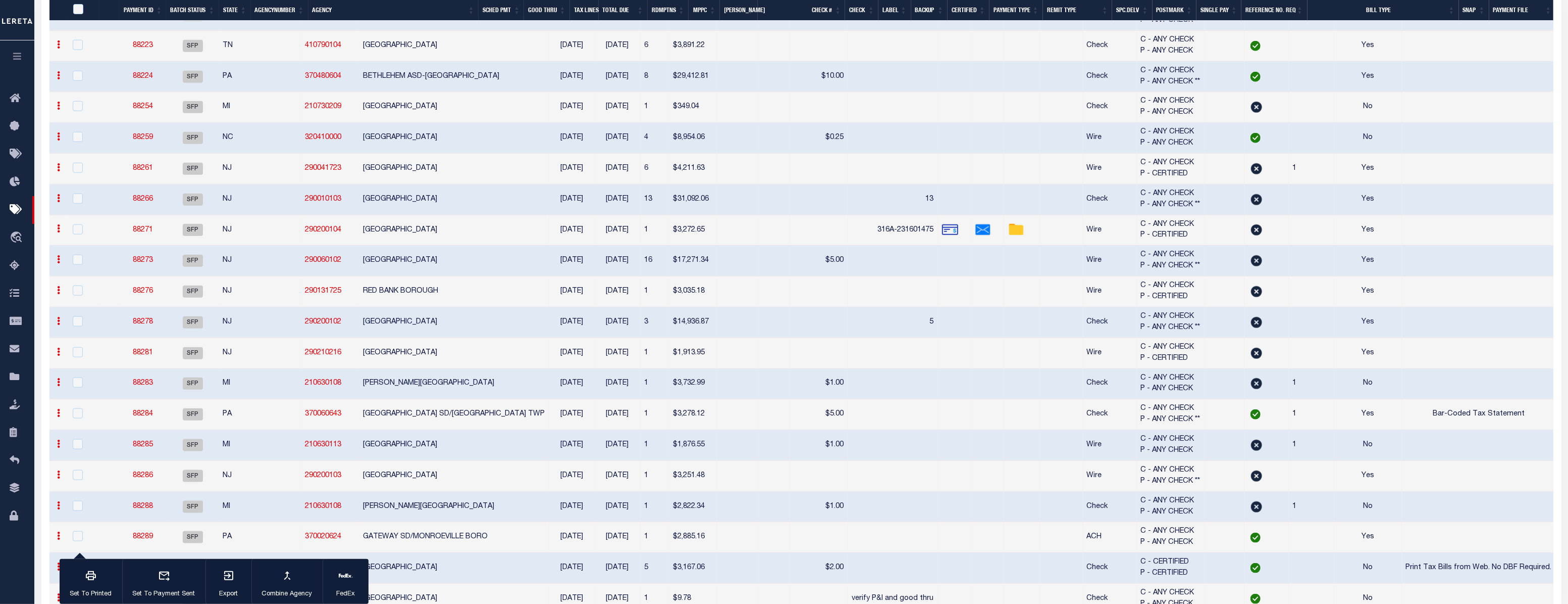
checkbox input "false"
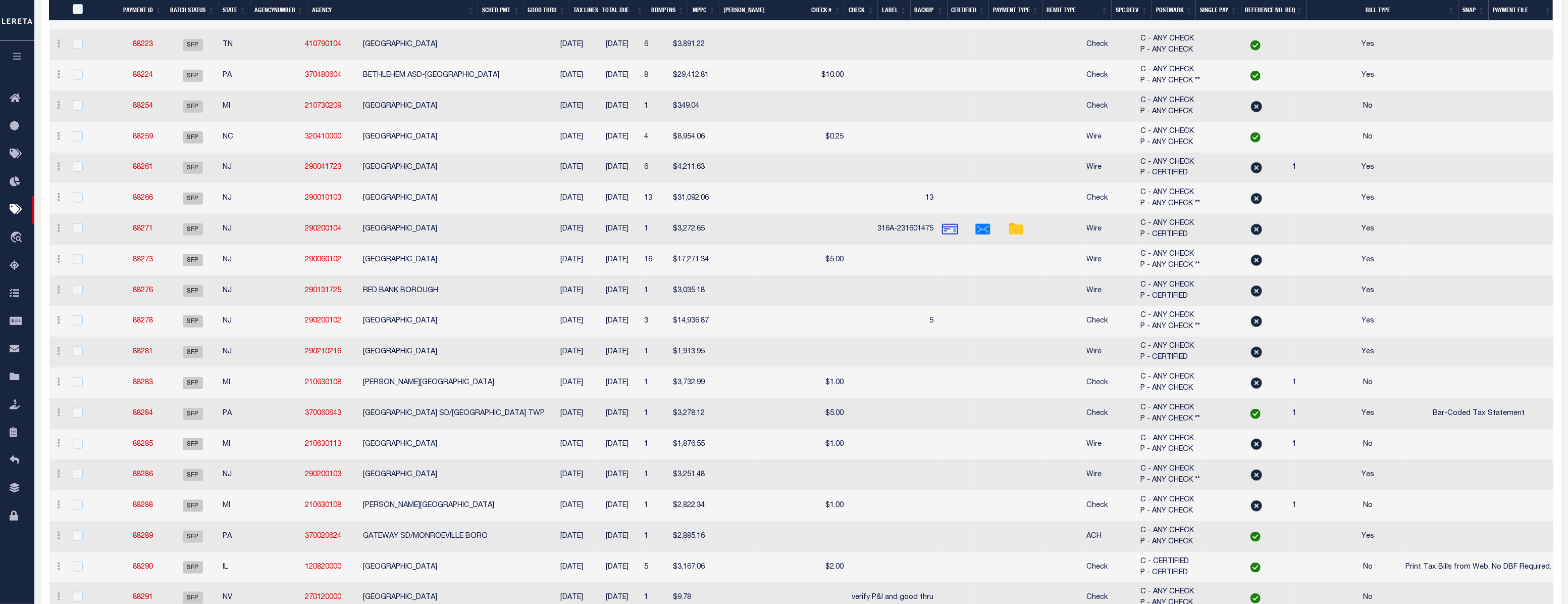
click at [1073, 7] on th "Remit Type" at bounding box center [1077, 10] width 69 height 21
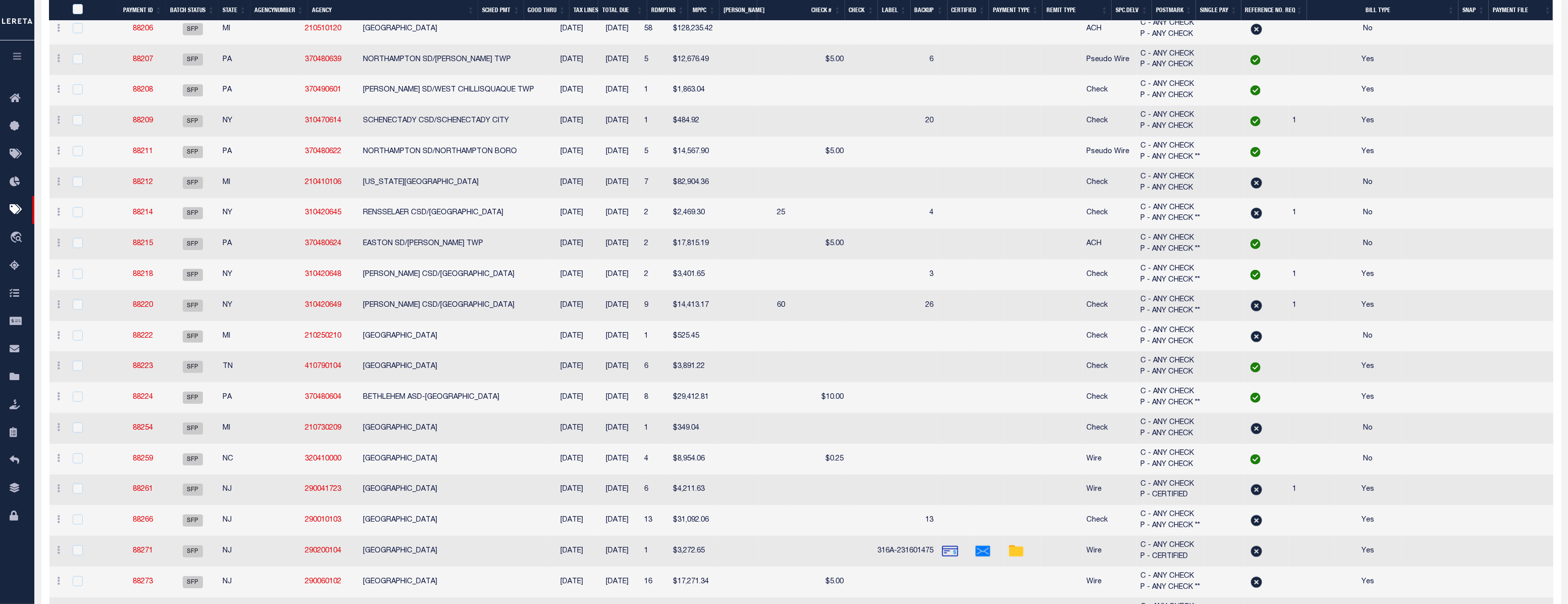
click at [888, 12] on th "Label" at bounding box center [894, 10] width 32 height 21
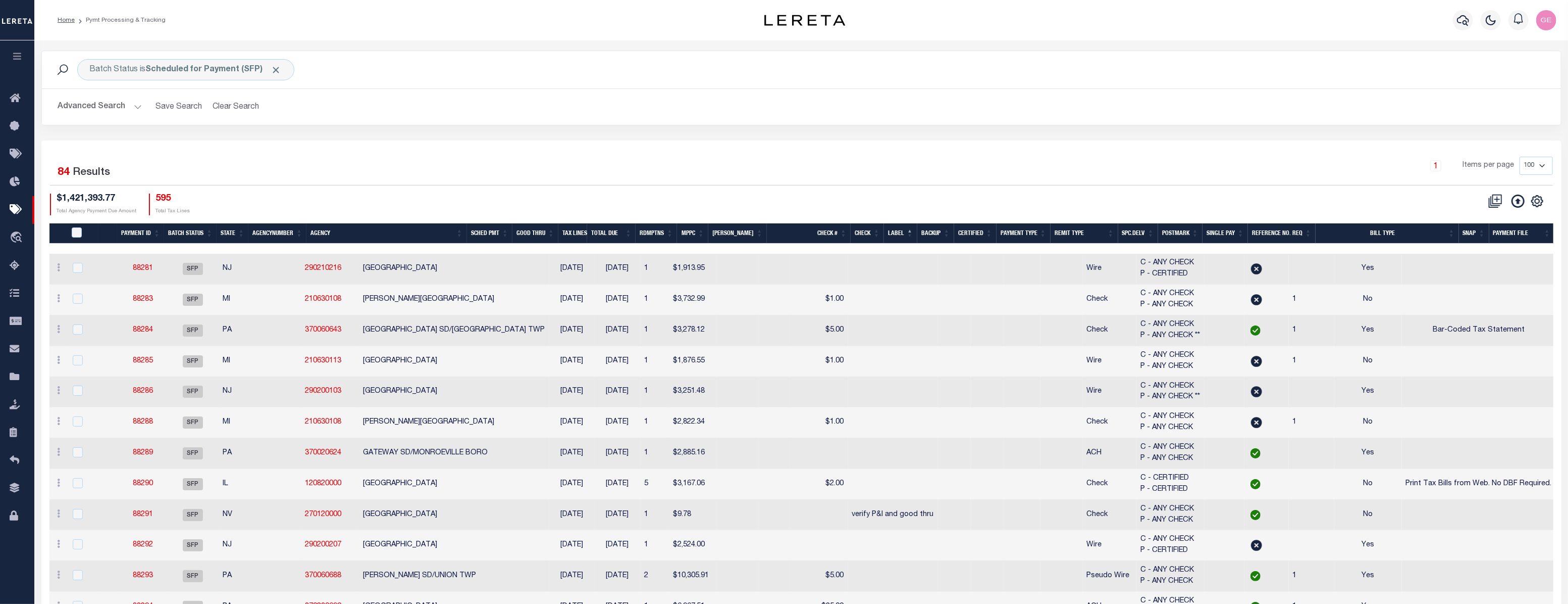
click at [1004, 236] on th "Payment Type" at bounding box center [1024, 234] width 54 height 21
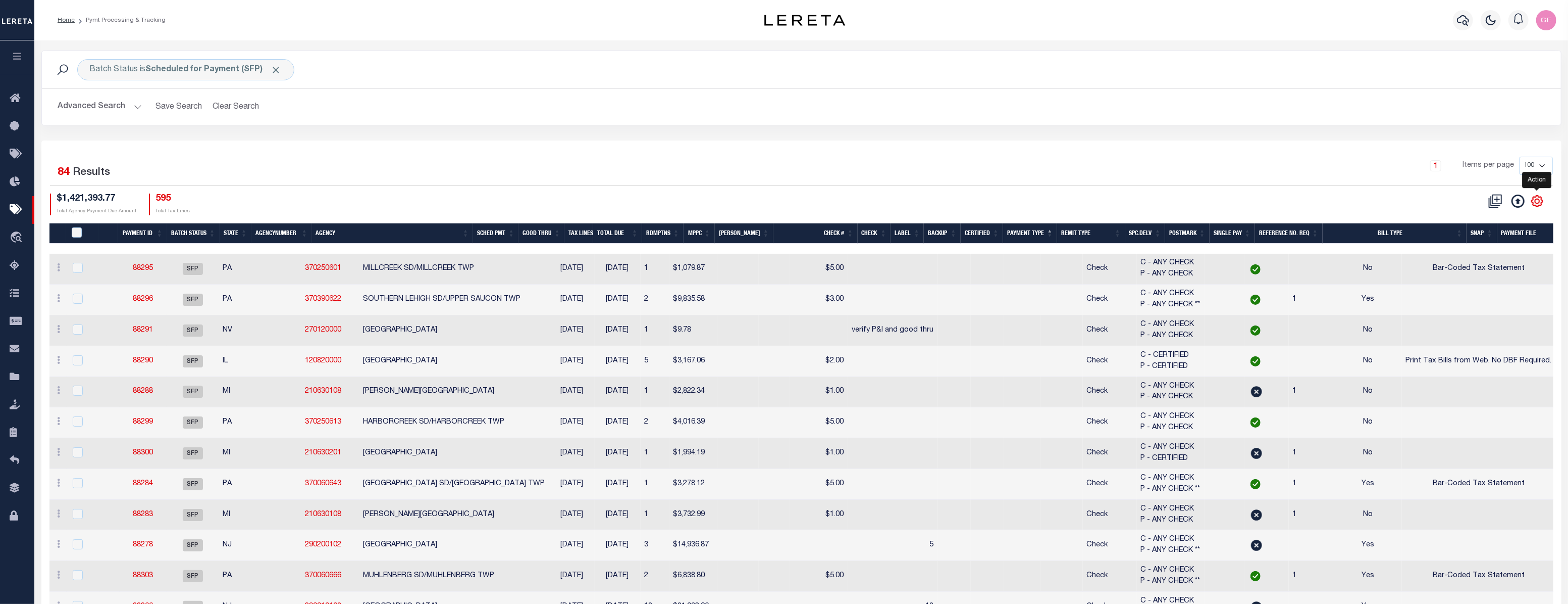
click at [1537, 199] on icon "" at bounding box center [1537, 200] width 4 height 4
click at [60, 266] on link at bounding box center [59, 269] width 11 height 8
click at [133, 267] on td "88295" at bounding box center [143, 269] width 47 height 31
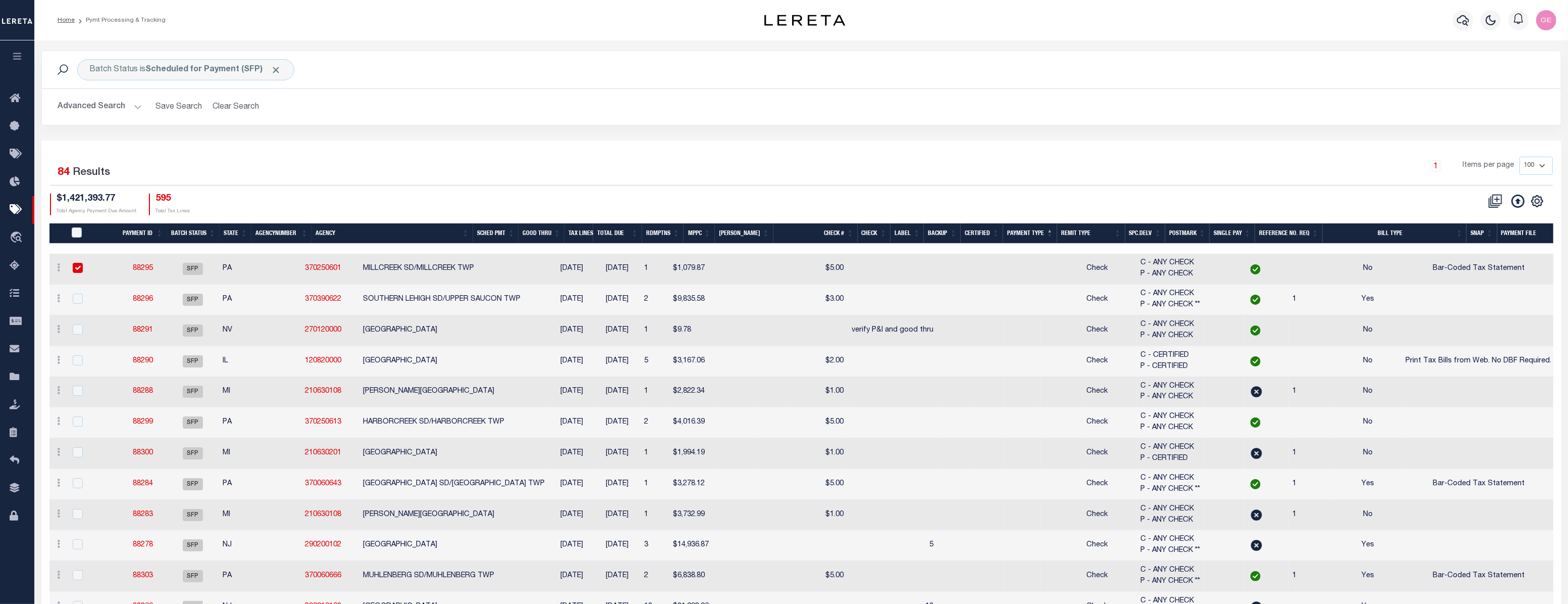
checkbox input "true"
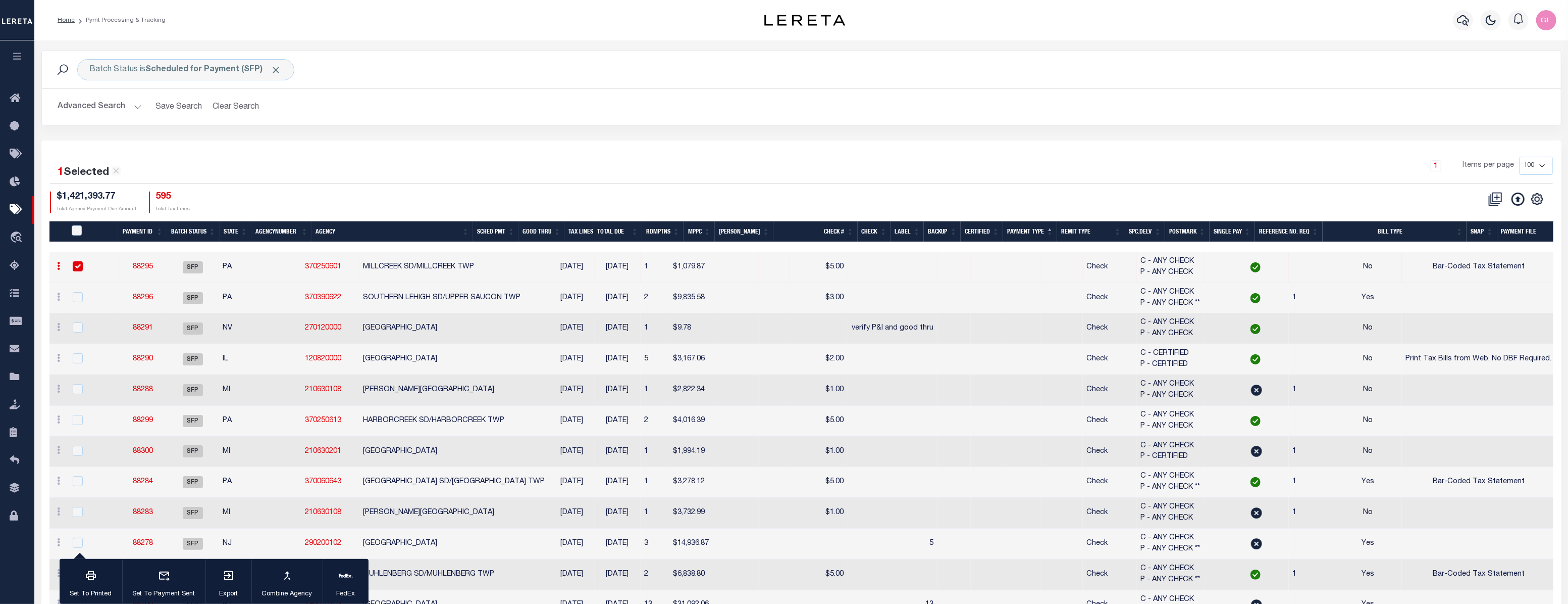
click at [138, 268] on link "88295" at bounding box center [142, 267] width 20 height 7
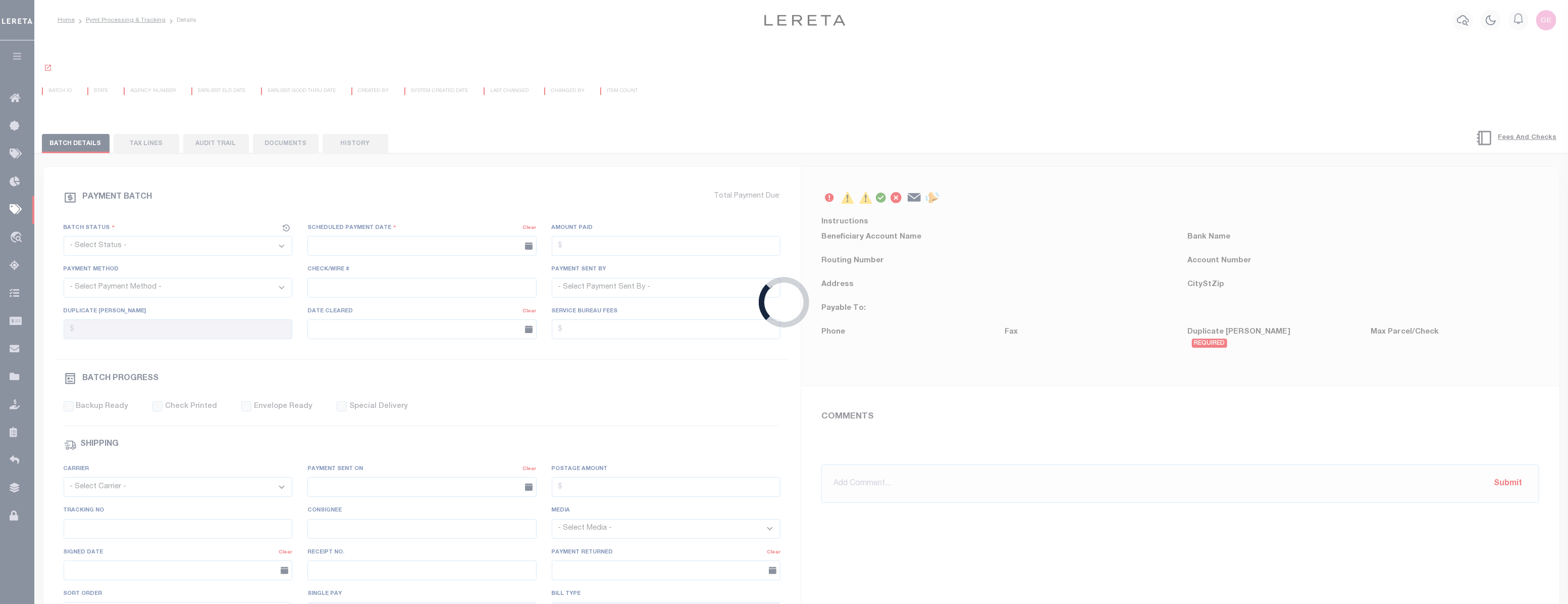
select select "SFP"
type input "08/20/2025"
type input "Audria"
select select "35"
type input "37025"
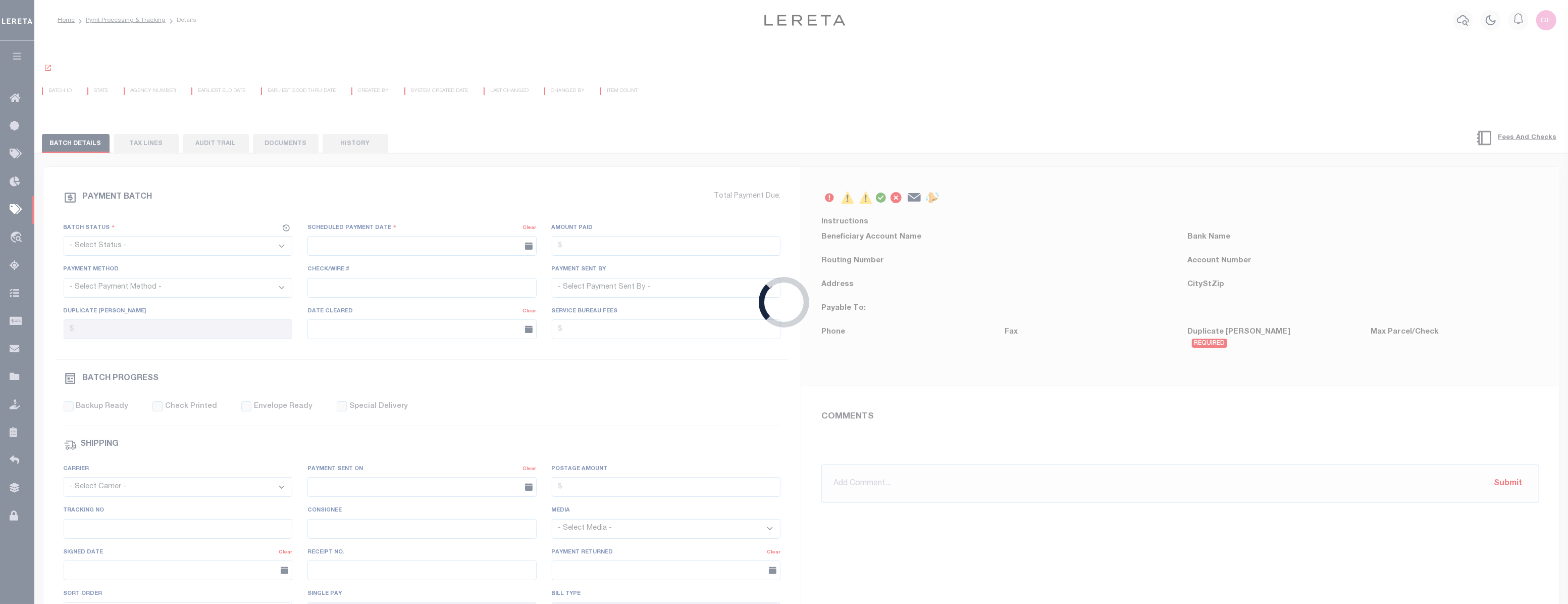
select select "70"
select select "42"
radio input "true"
